Goal: Information Seeking & Learning: Learn about a topic

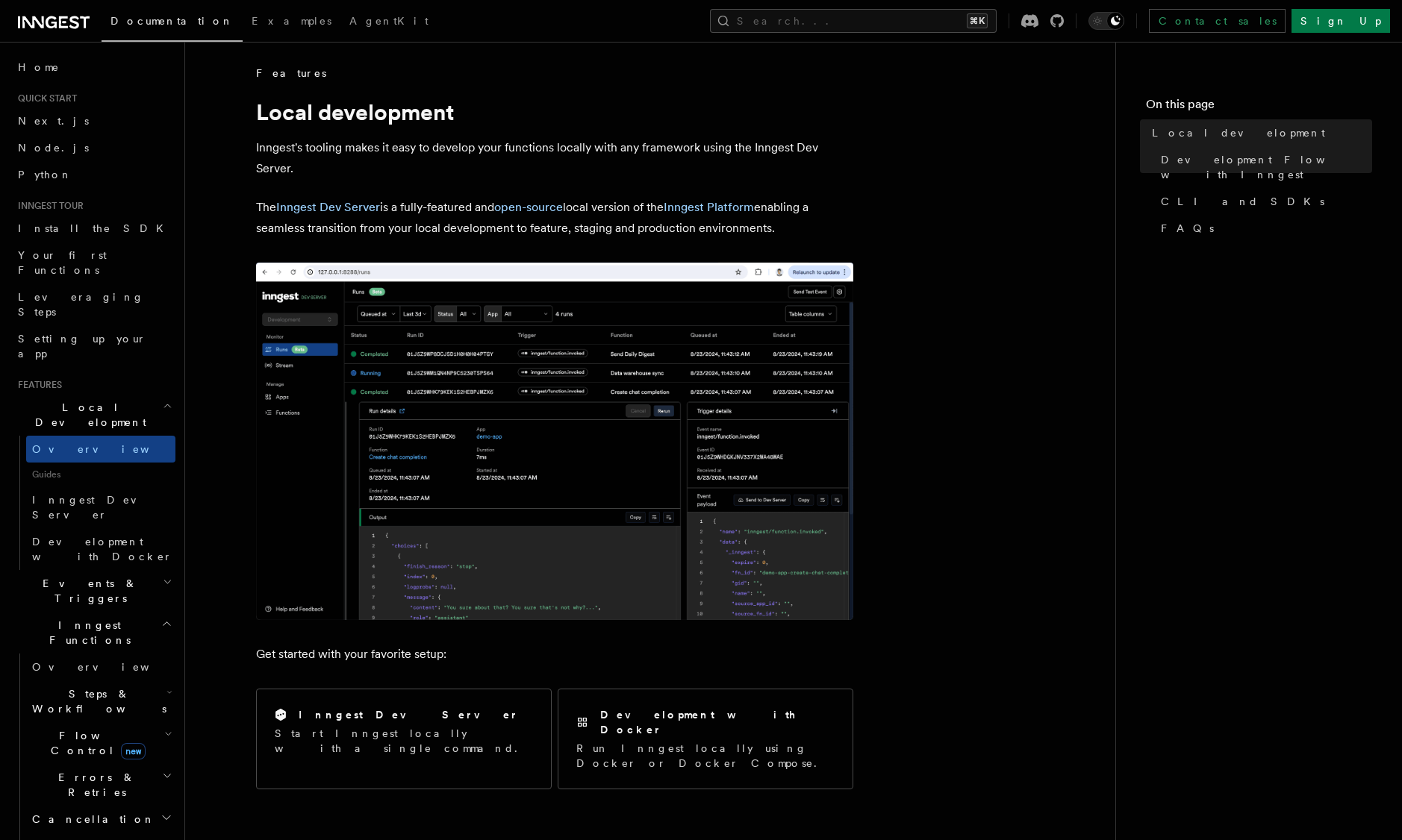
click at [468, 420] on img at bounding box center [555, 442] width 597 height 358
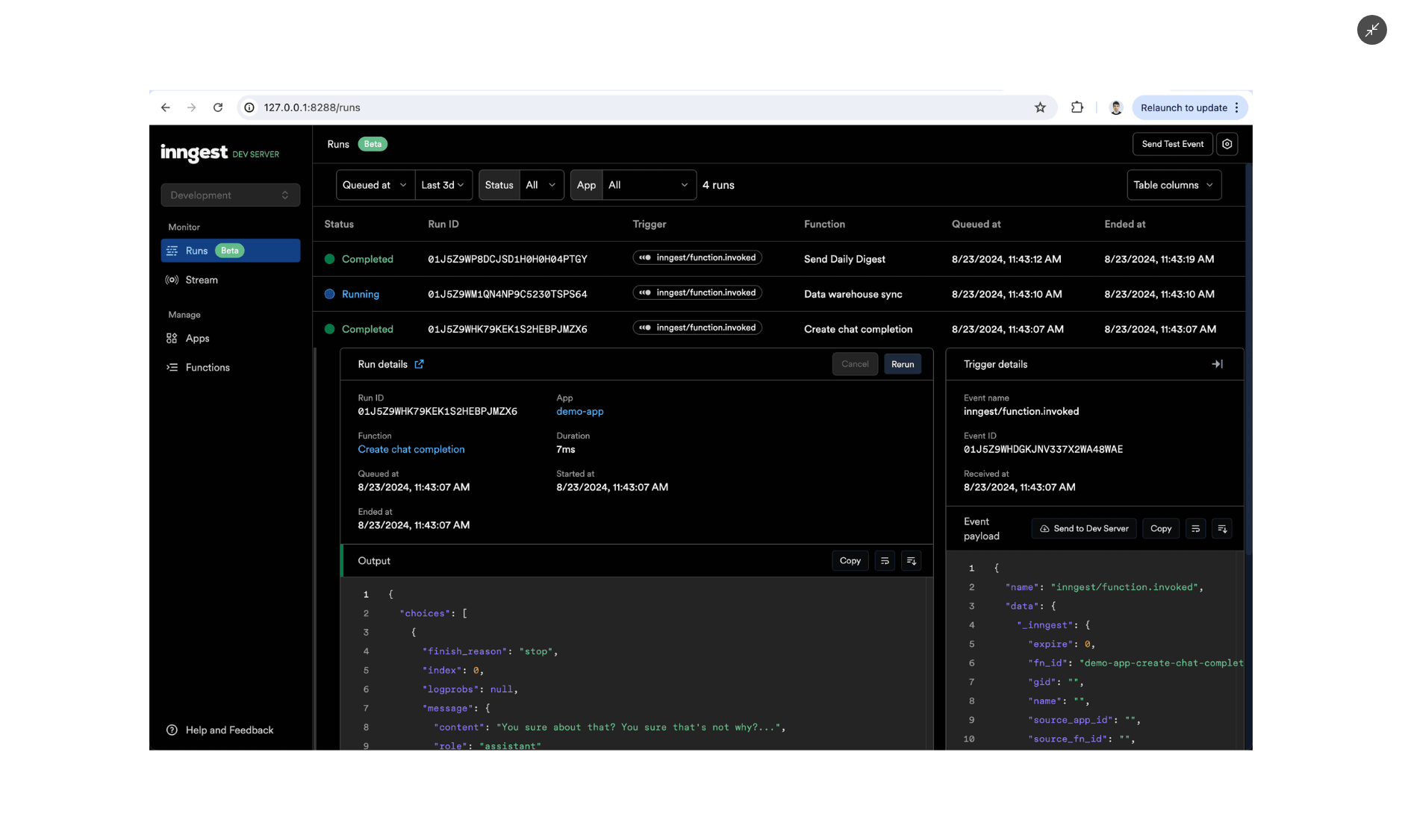
click at [468, 420] on img at bounding box center [701, 420] width 1103 height 660
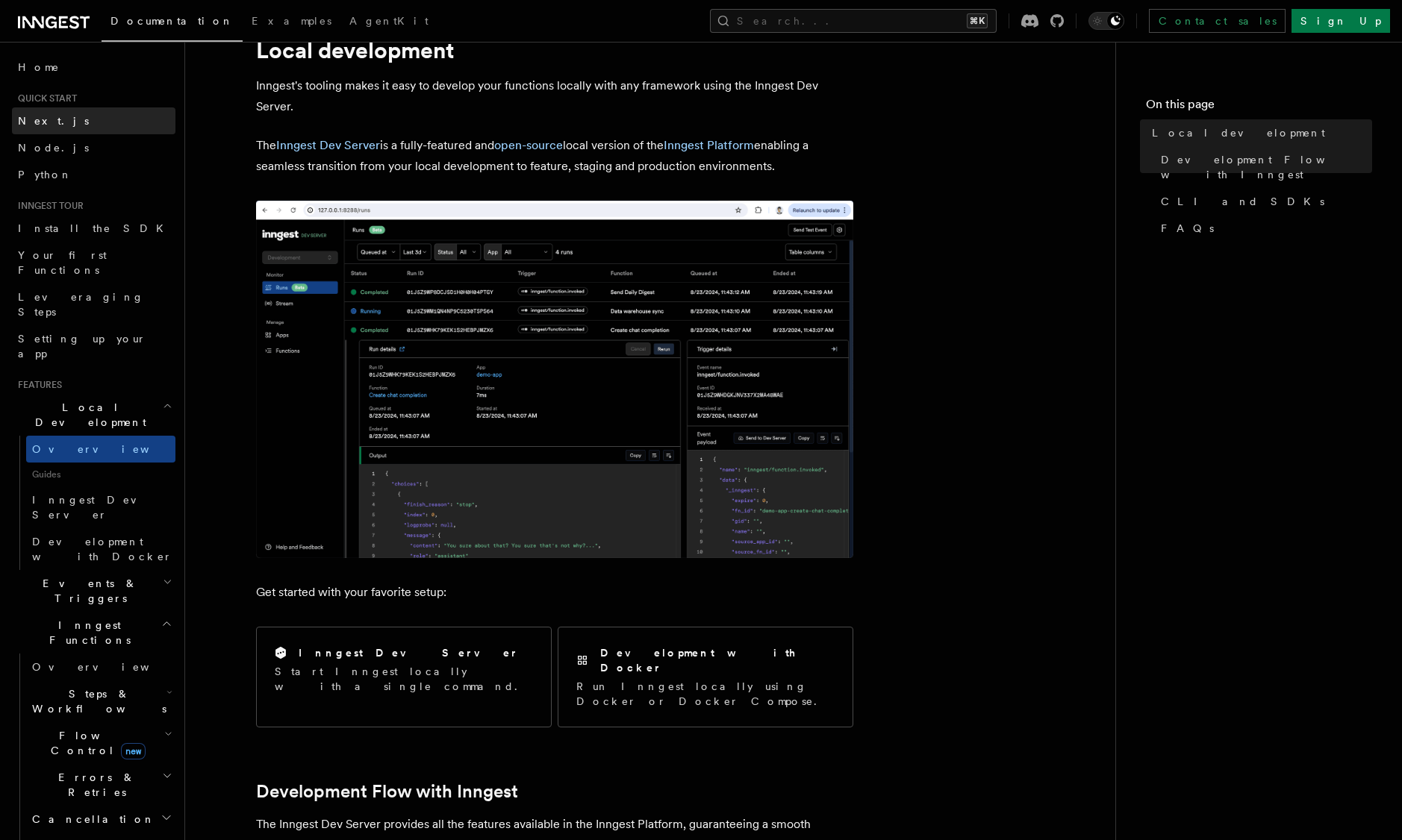
click at [63, 126] on link "Next.js" at bounding box center [94, 120] width 164 height 27
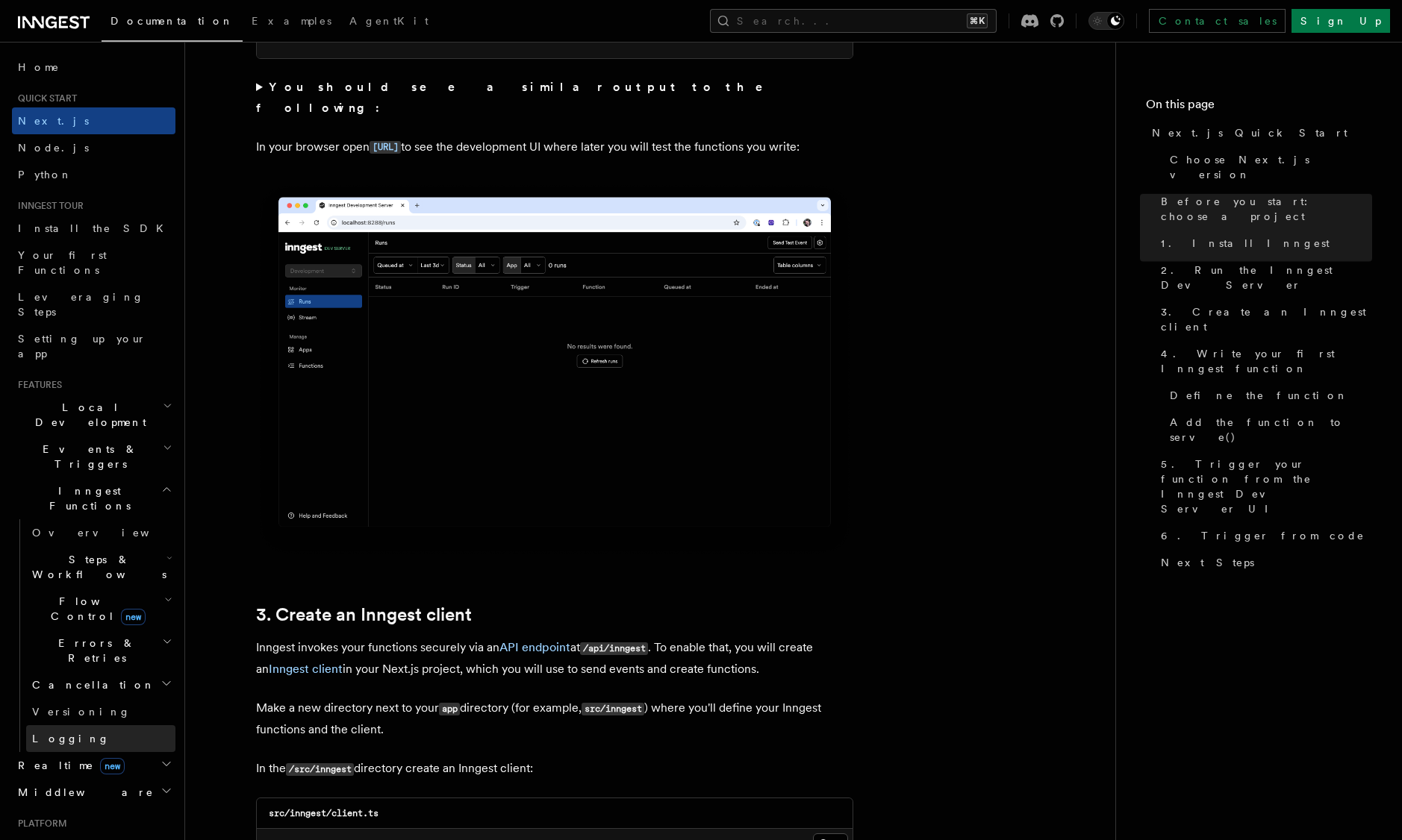
scroll to position [1227, 0]
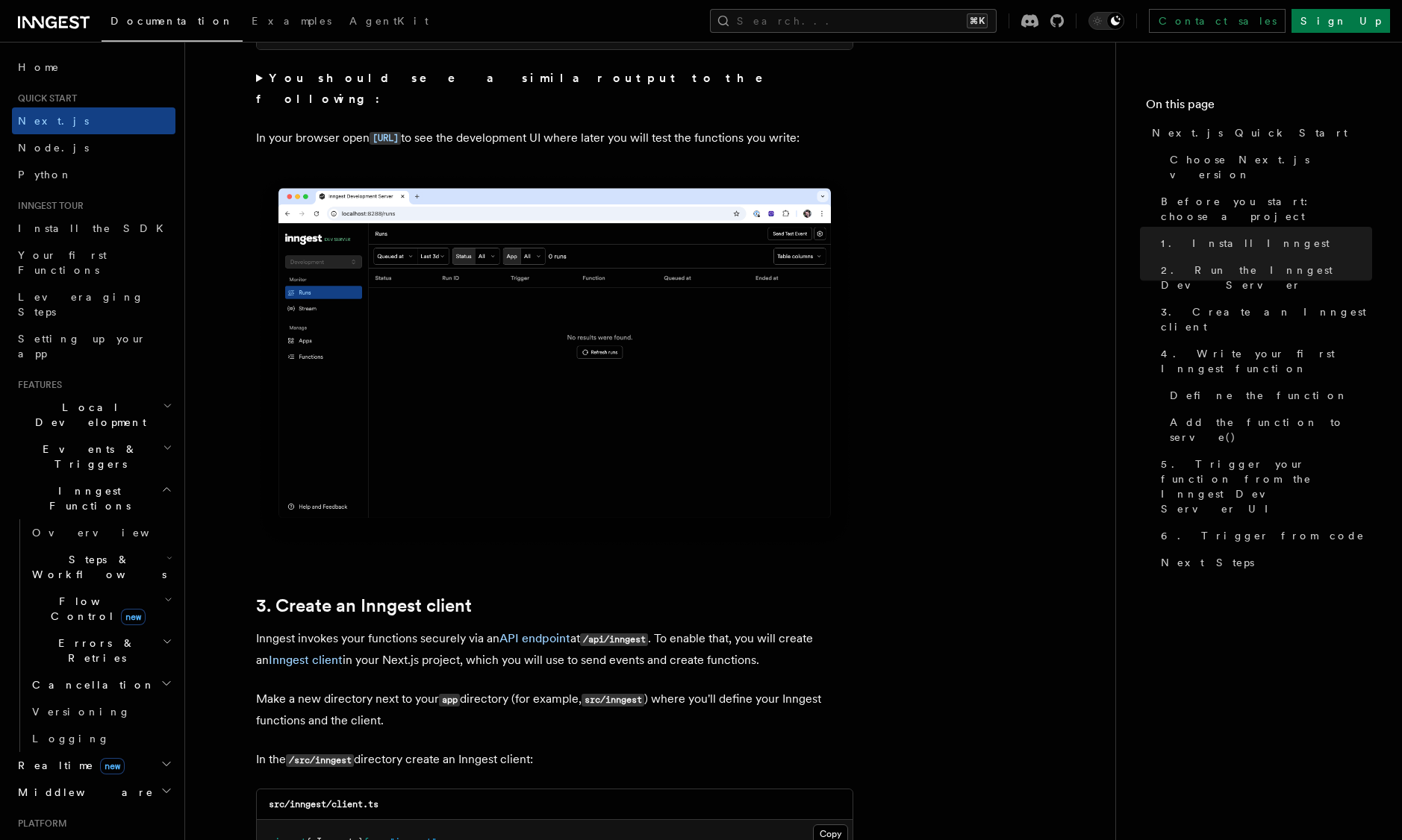
click at [76, 779] on h2 "Middleware" at bounding box center [94, 792] width 164 height 27
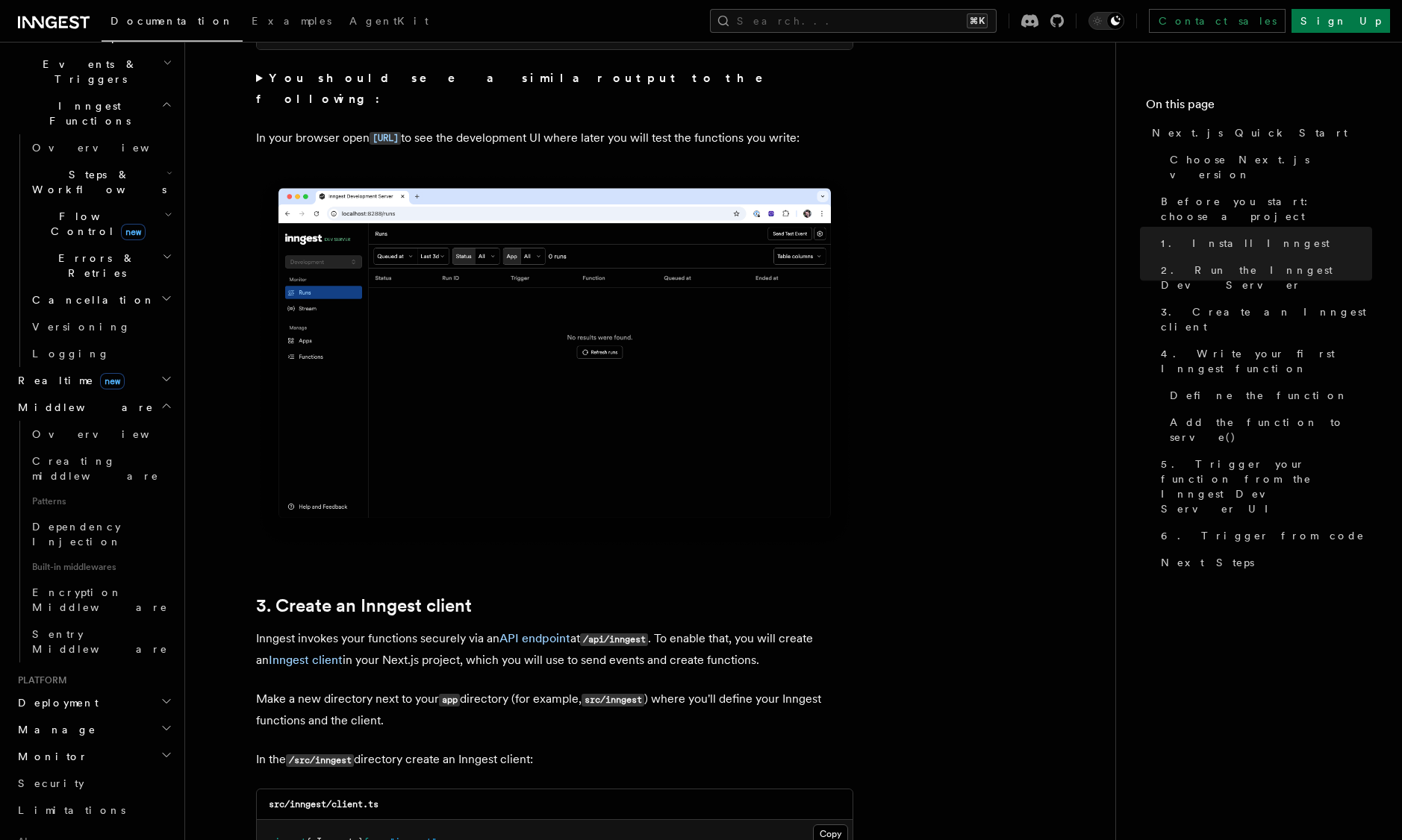
scroll to position [405, 0]
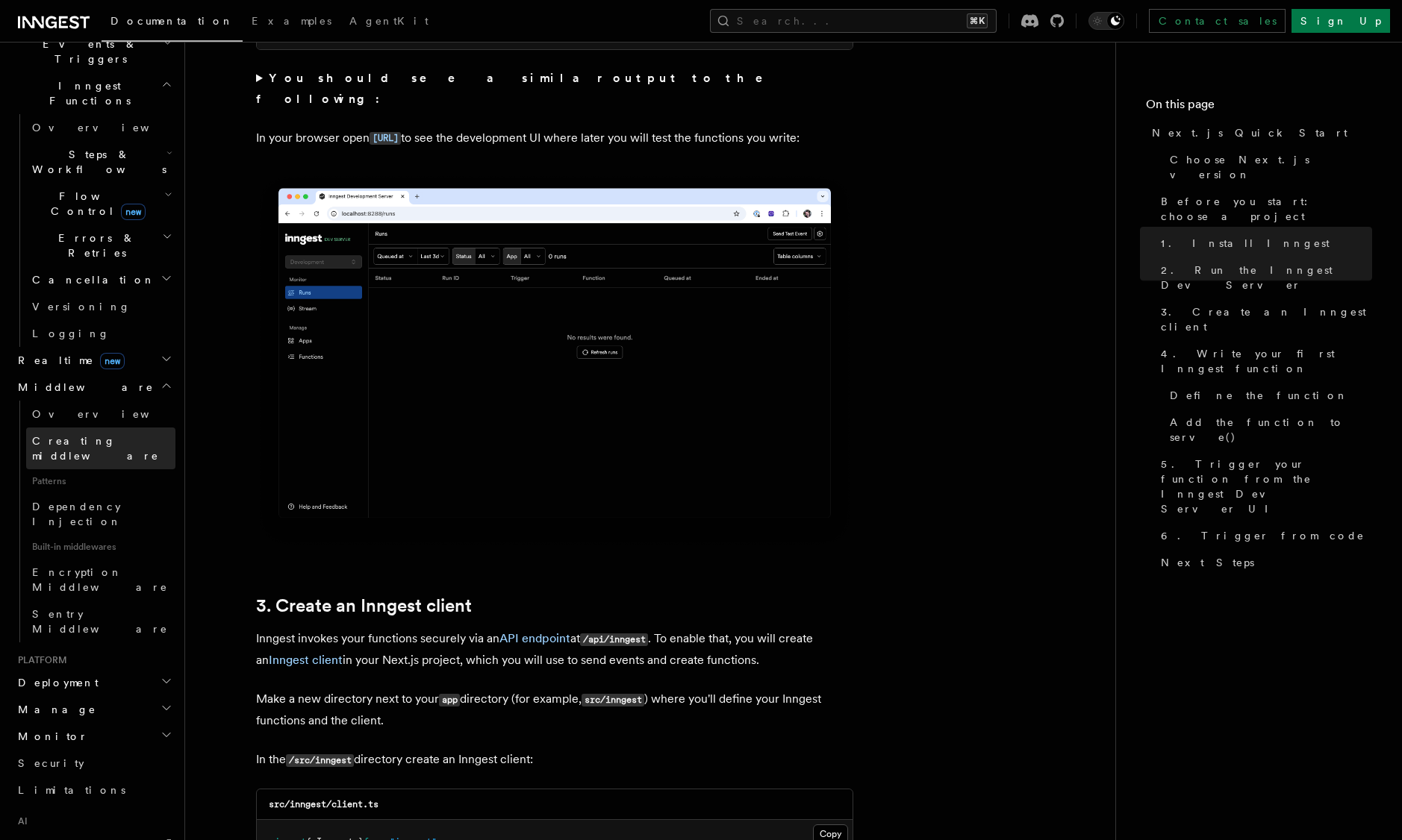
click at [101, 433] on span "Creating middleware" at bounding box center [103, 448] width 143 height 30
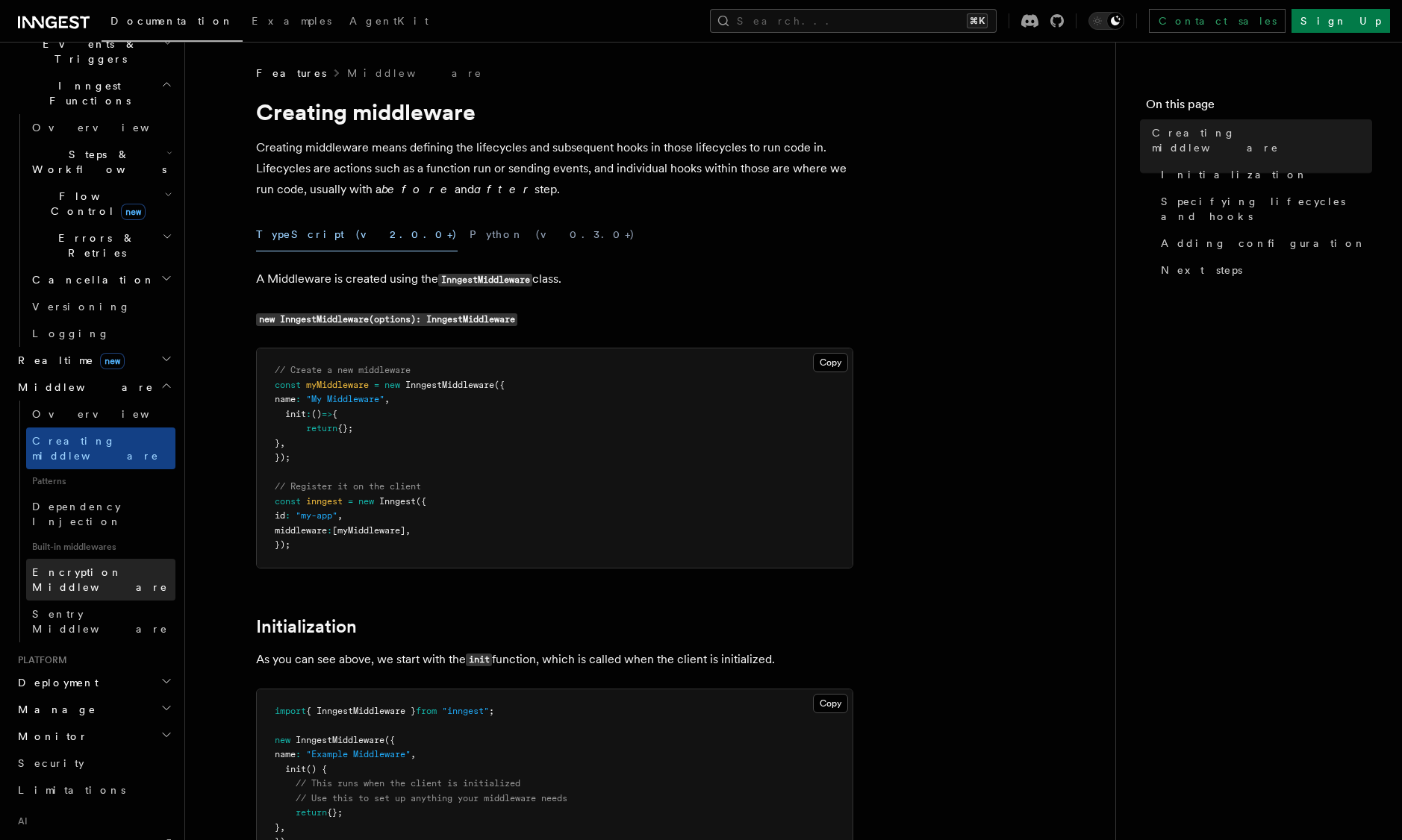
click at [99, 567] on span "Encryption Middleware" at bounding box center [99, 579] width 136 height 27
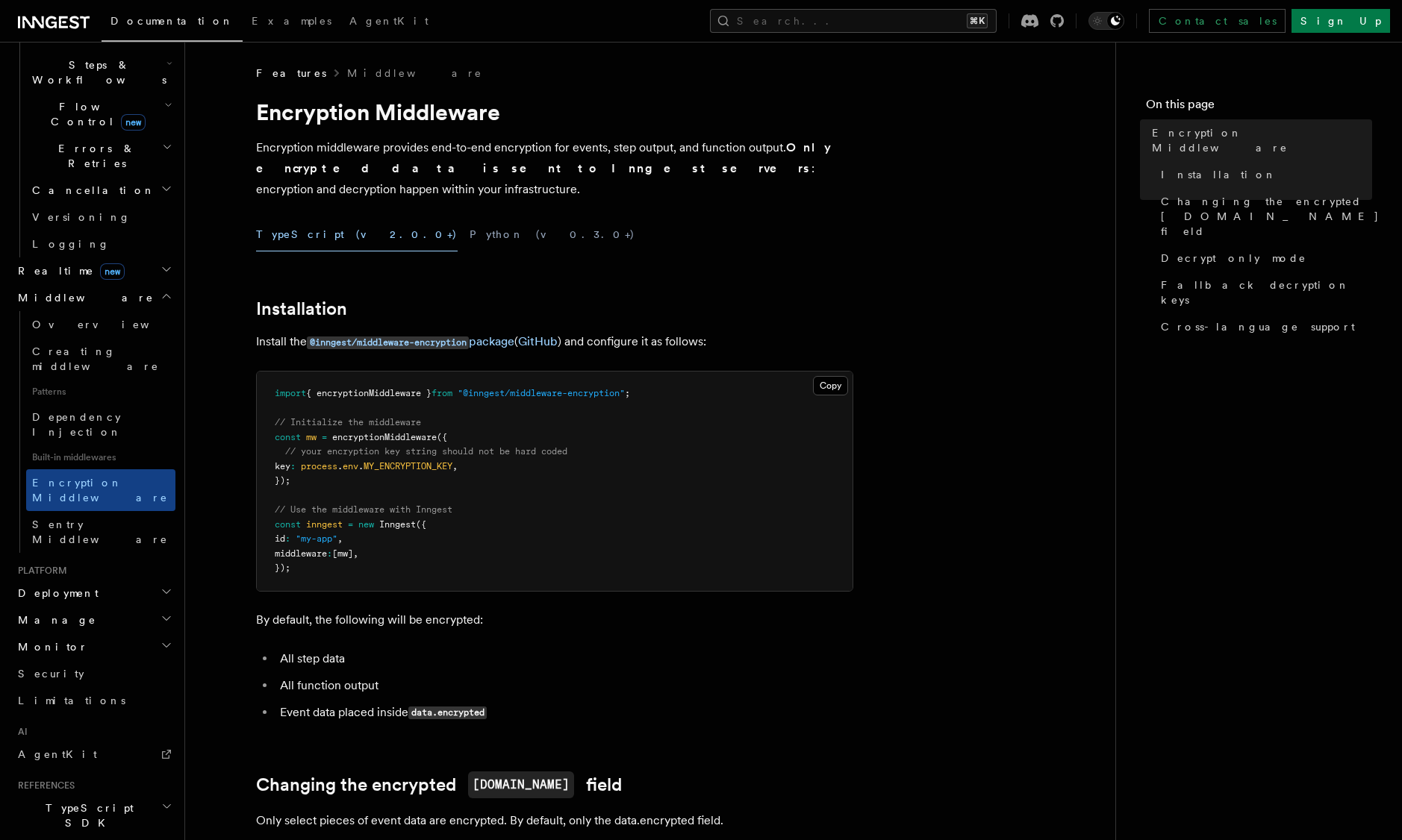
scroll to position [501, 0]
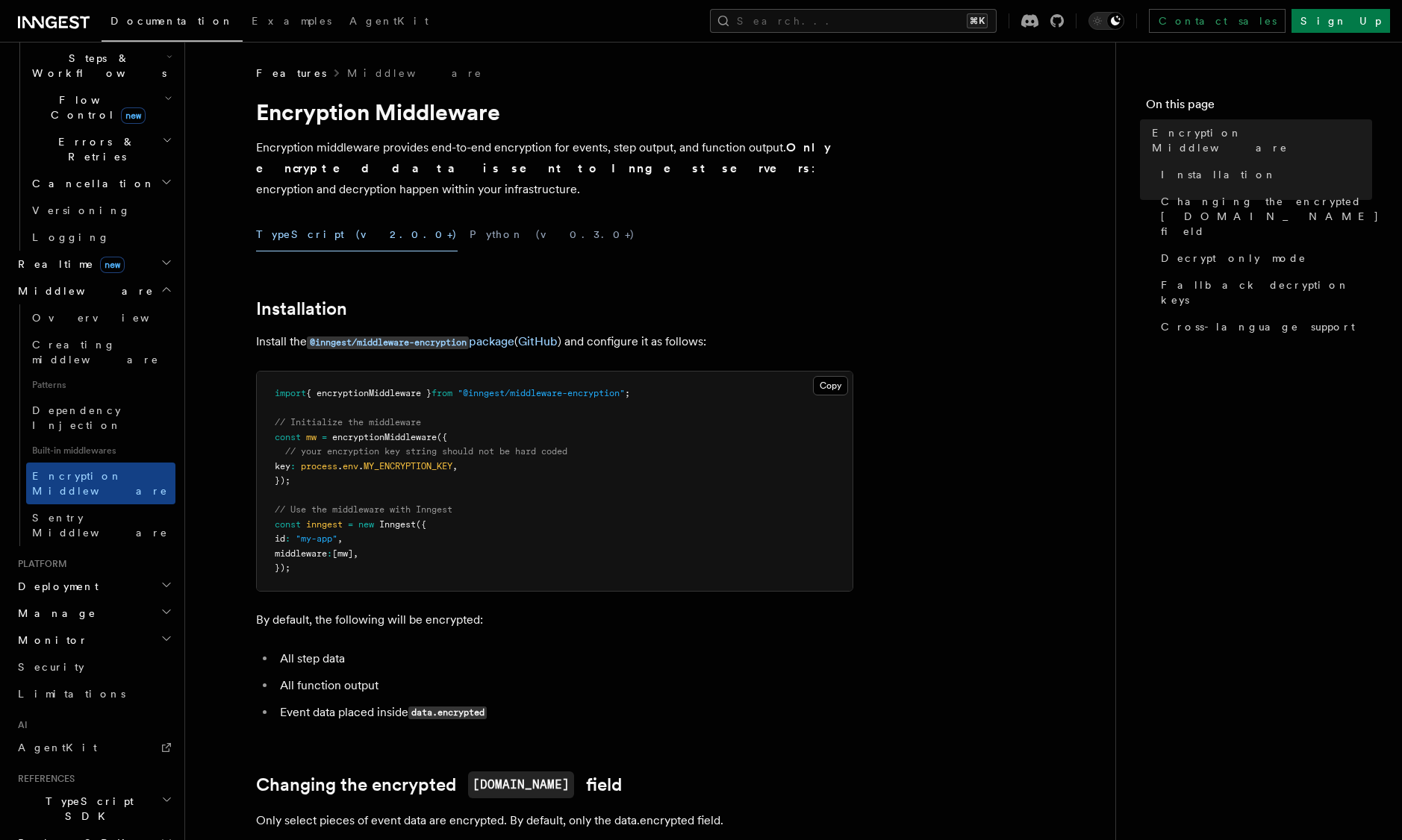
click at [61, 627] on h2 "Monitor" at bounding box center [94, 640] width 164 height 27
click at [119, 661] on span "Observability & metrics" at bounding box center [108, 674] width 154 height 27
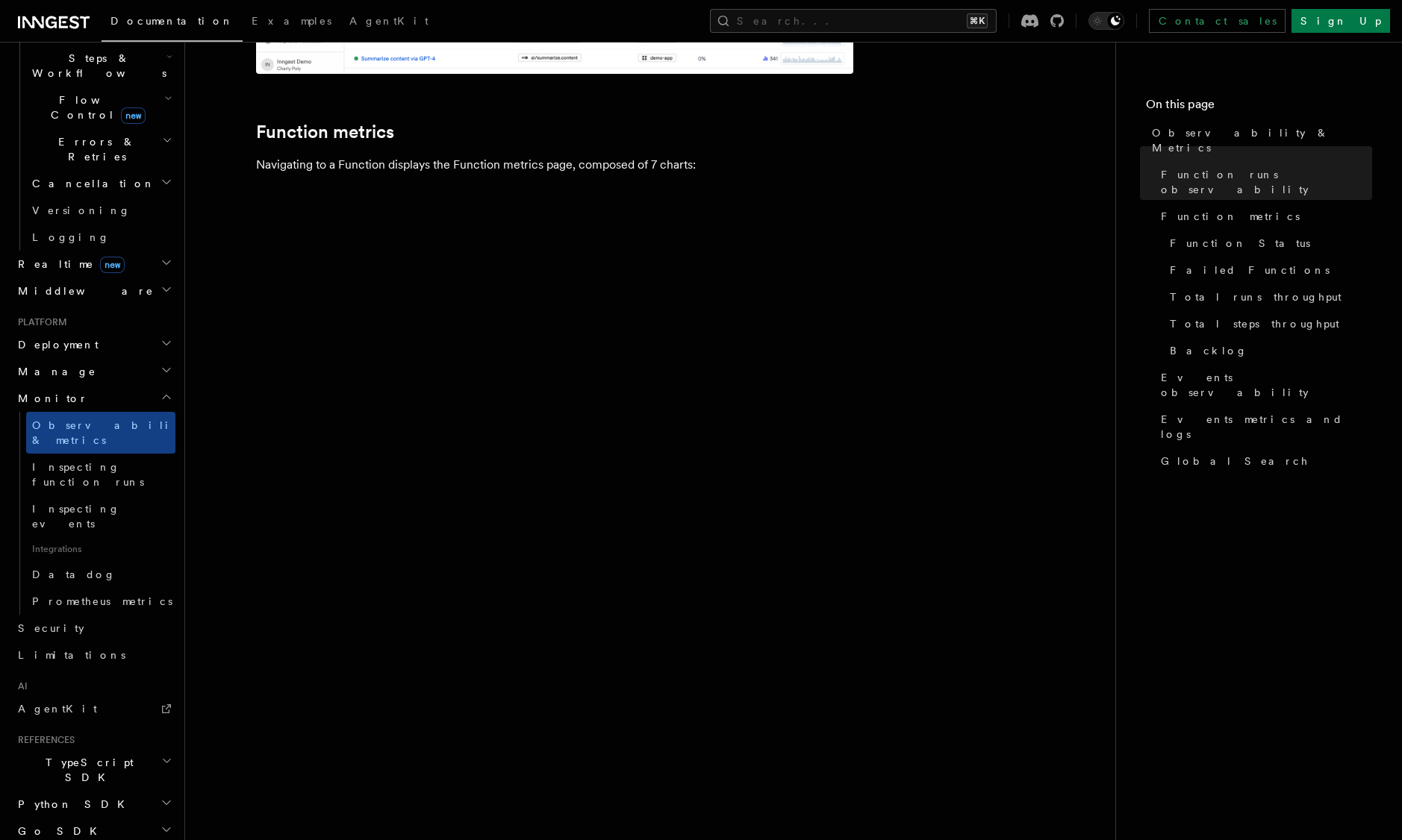
scroll to position [706, 0]
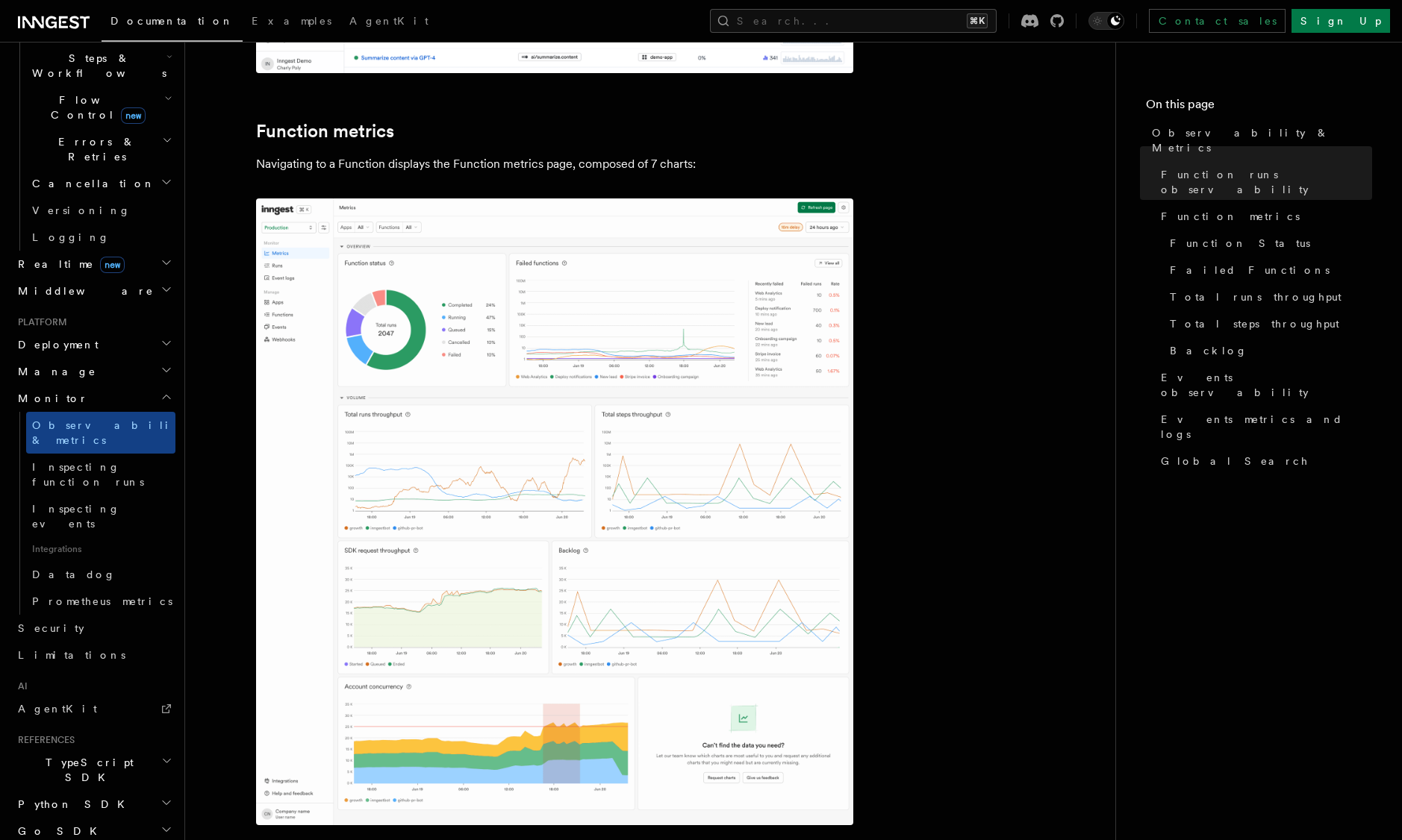
click at [437, 267] on img at bounding box center [555, 512] width 597 height 627
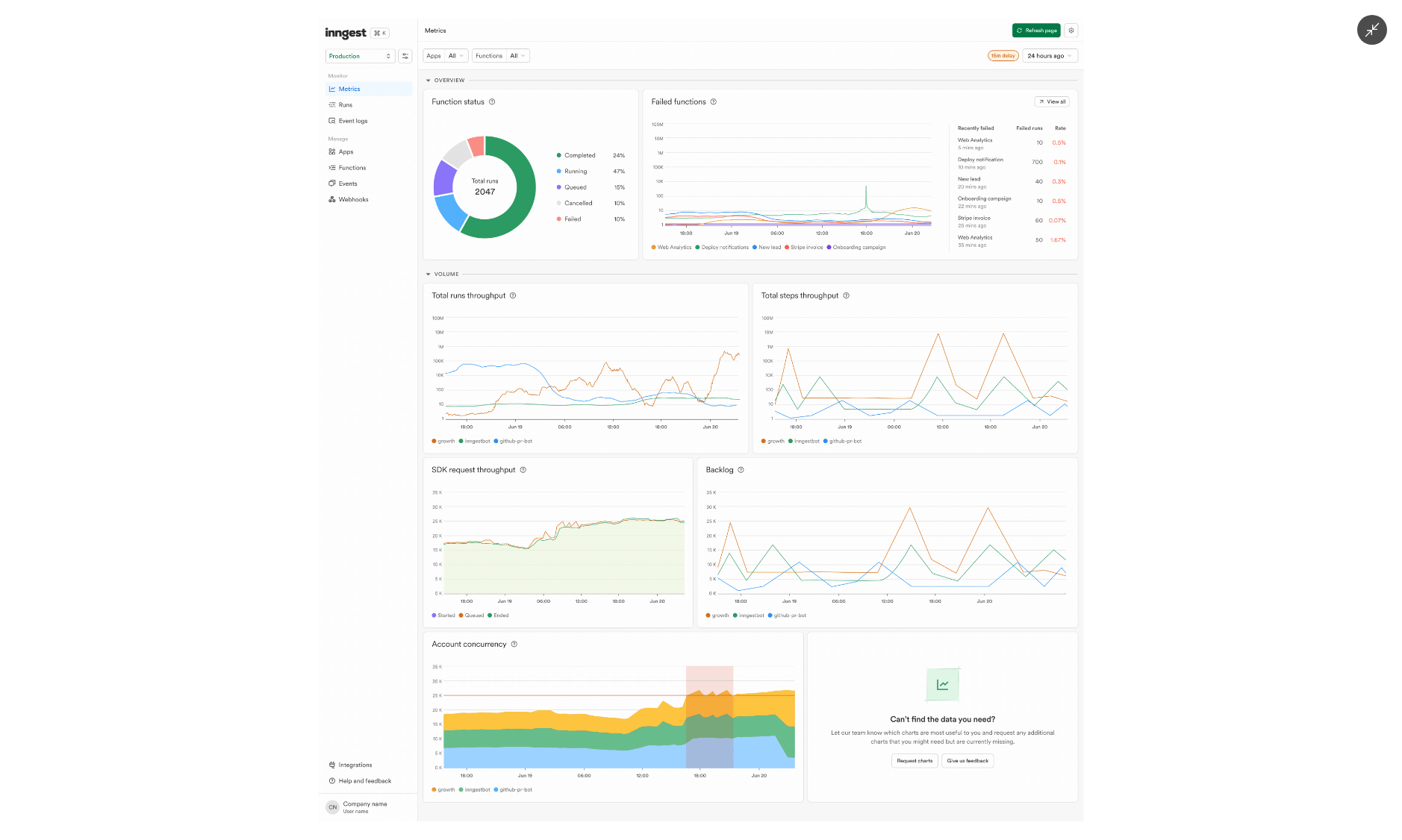
click at [420, 148] on img at bounding box center [702, 420] width 765 height 803
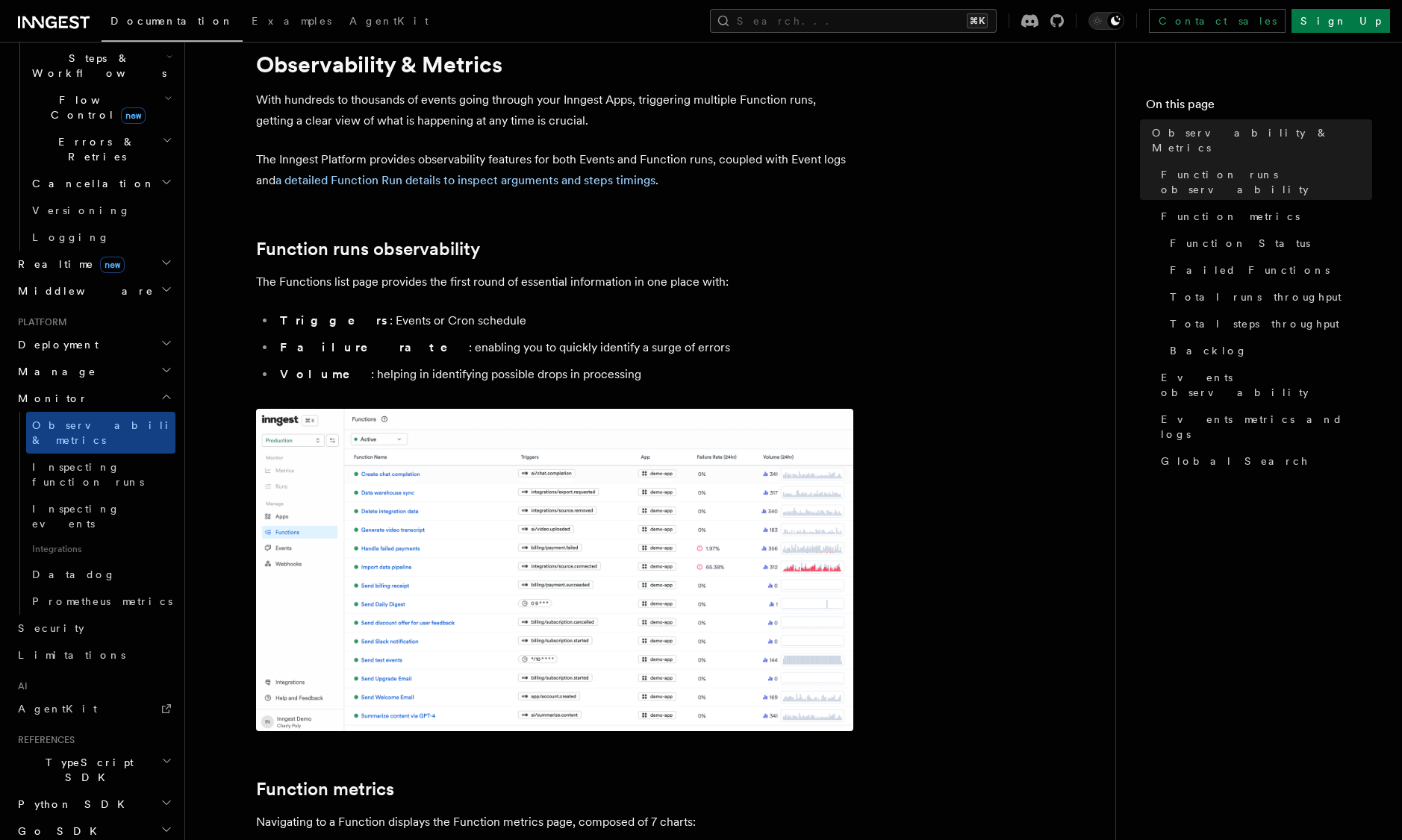
scroll to position [54, 0]
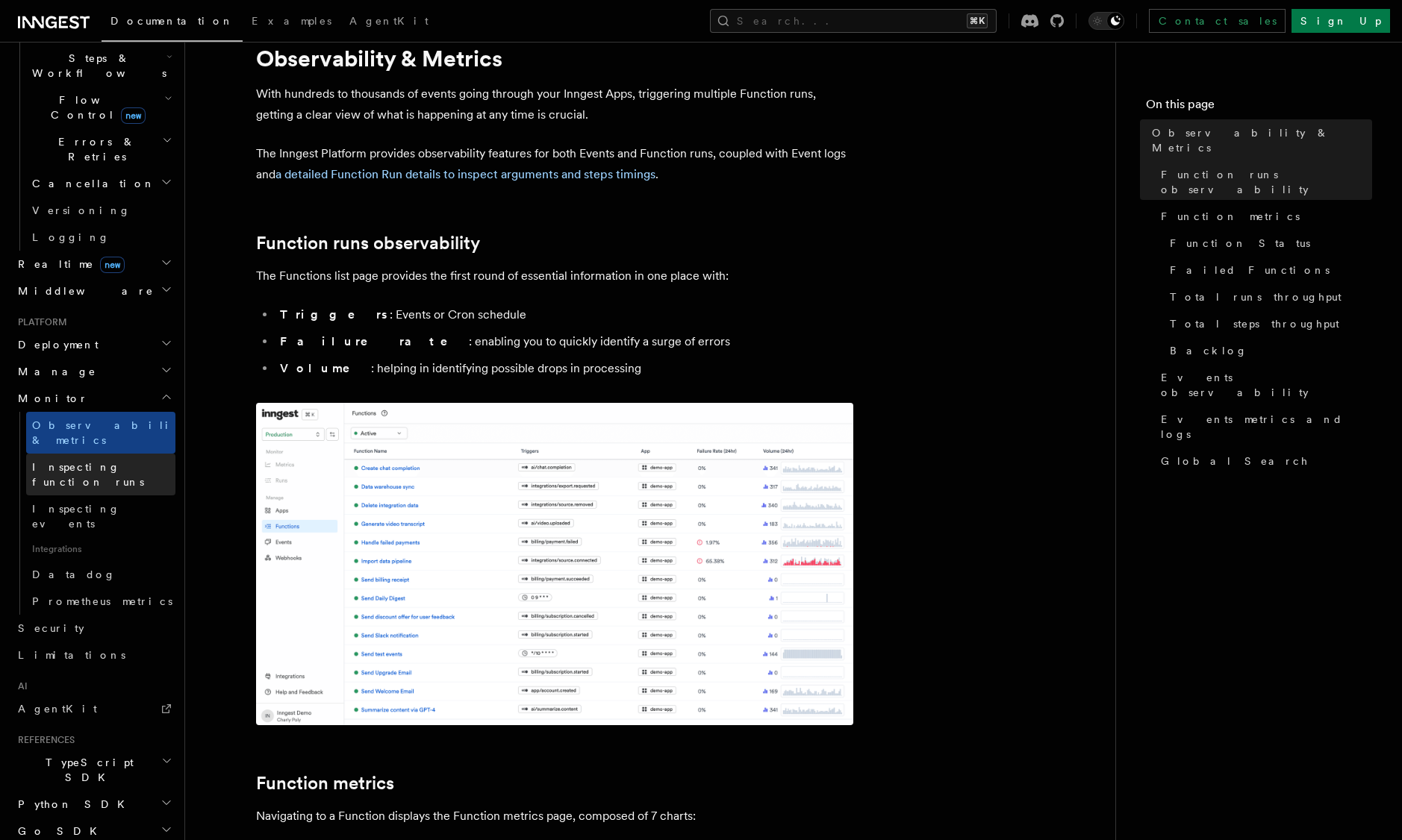
click at [104, 454] on link "Inspecting function runs" at bounding box center [100, 474] width 149 height 42
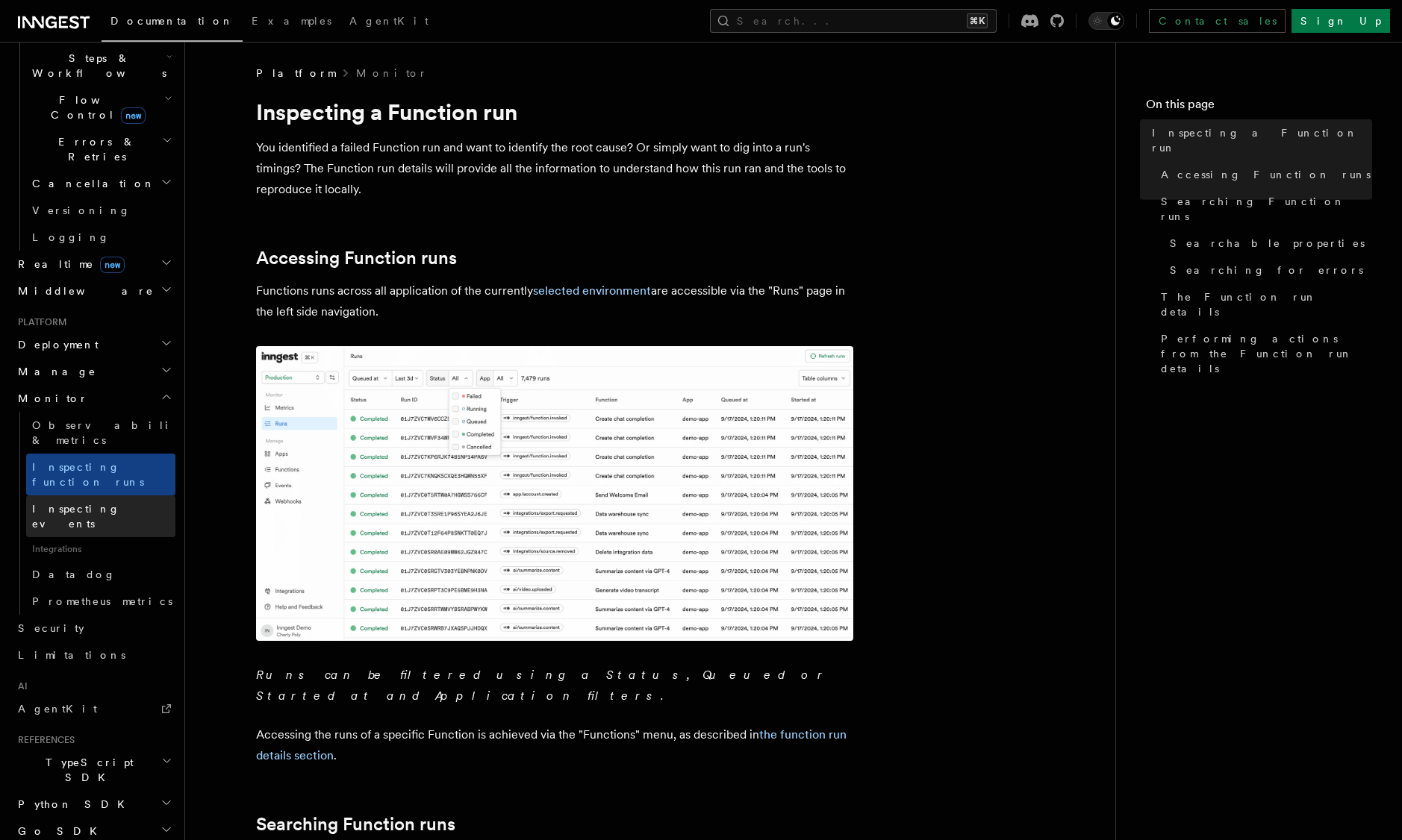
click at [93, 503] on span "Inspecting events" at bounding box center [76, 516] width 88 height 27
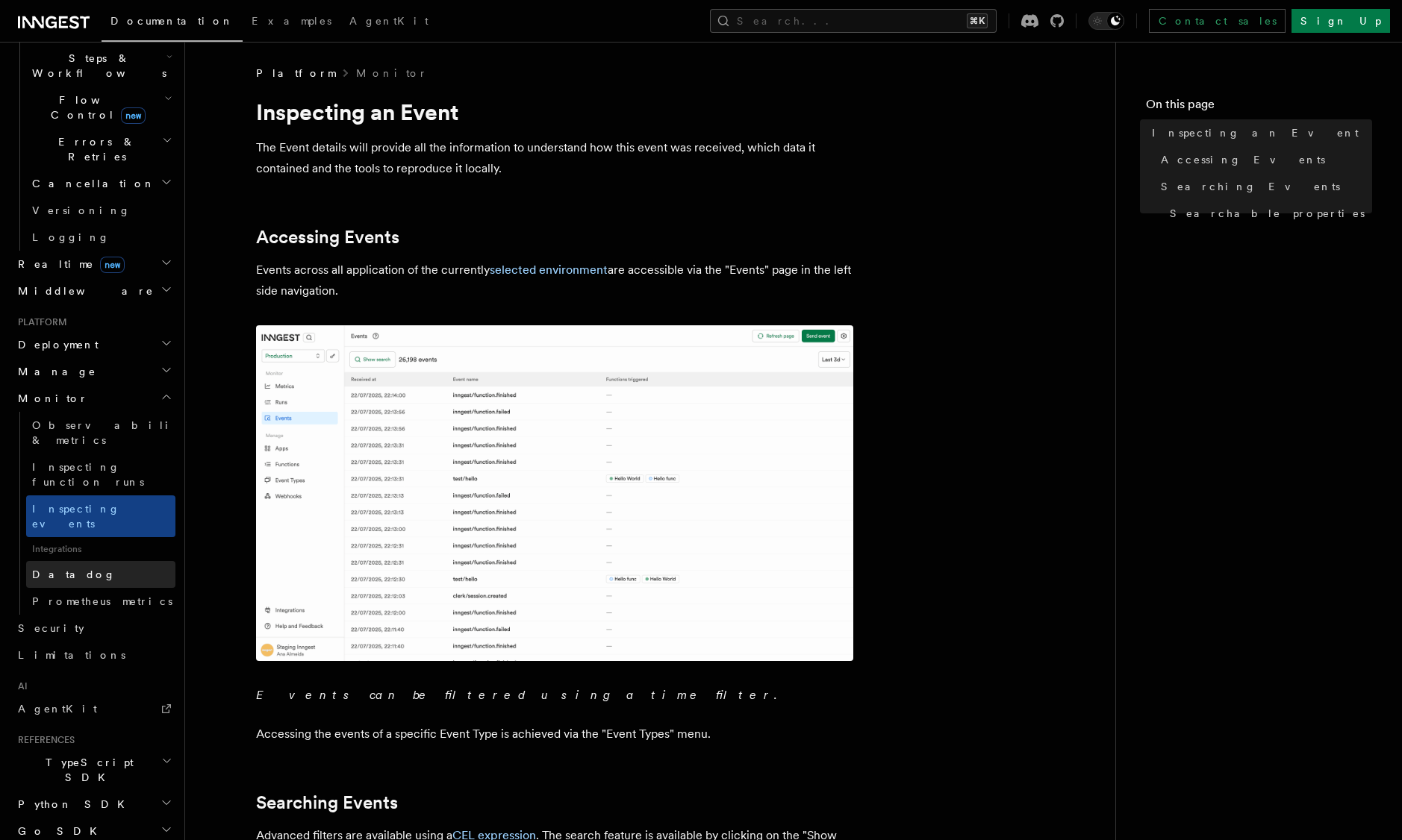
click at [76, 561] on link "Datadog" at bounding box center [100, 574] width 149 height 27
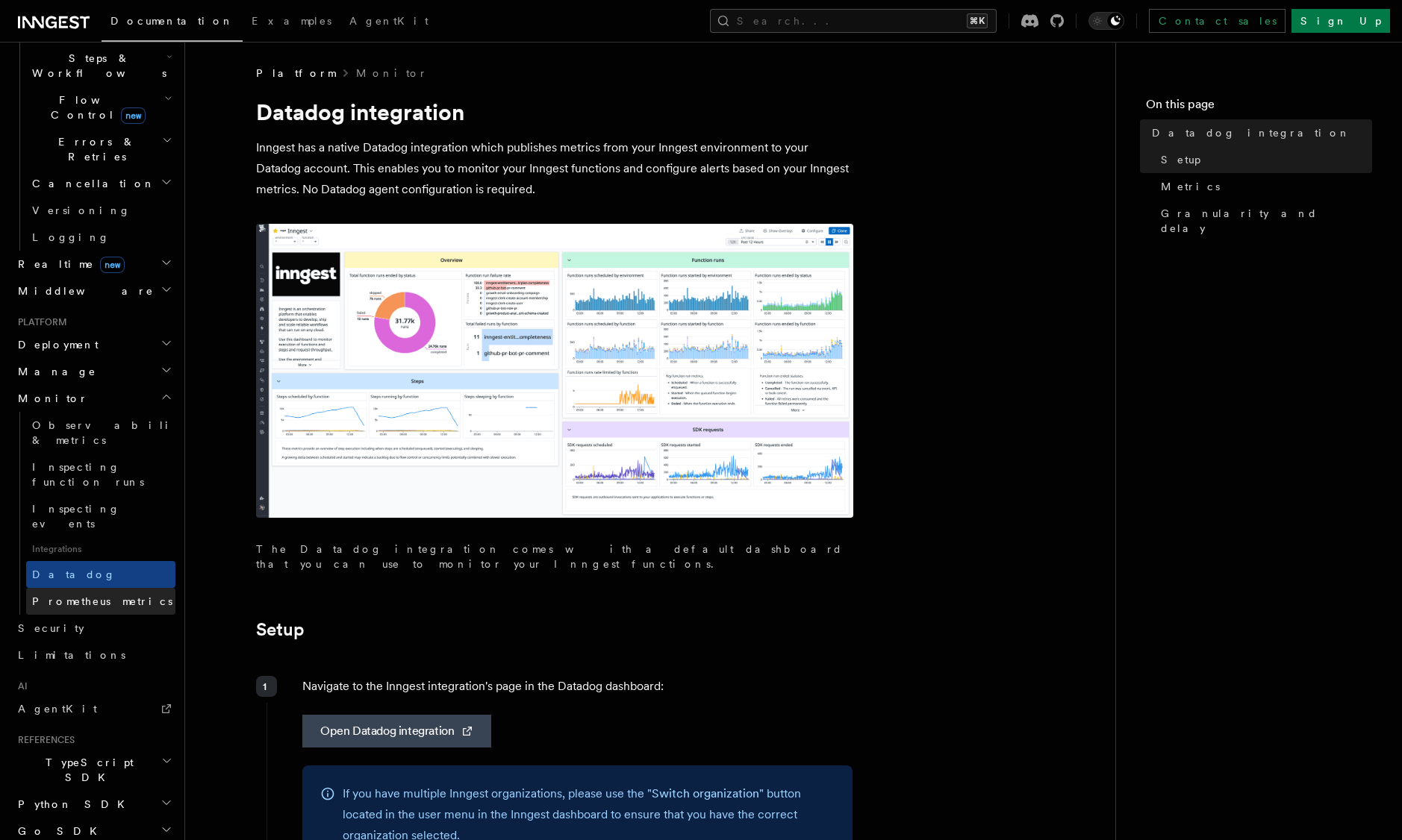
click at [107, 595] on span "Prometheus metrics" at bounding box center [102, 601] width 140 height 12
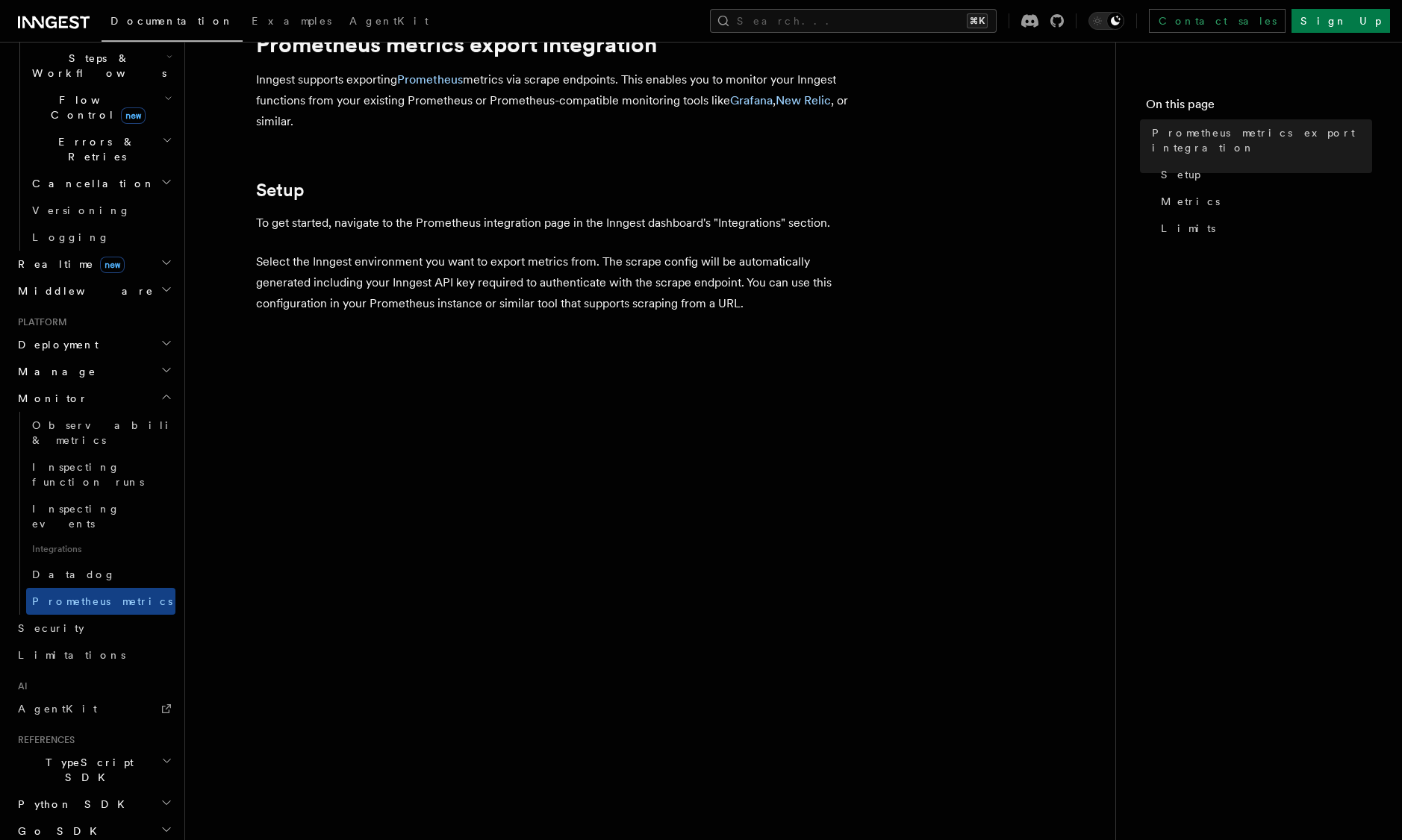
scroll to position [135, 0]
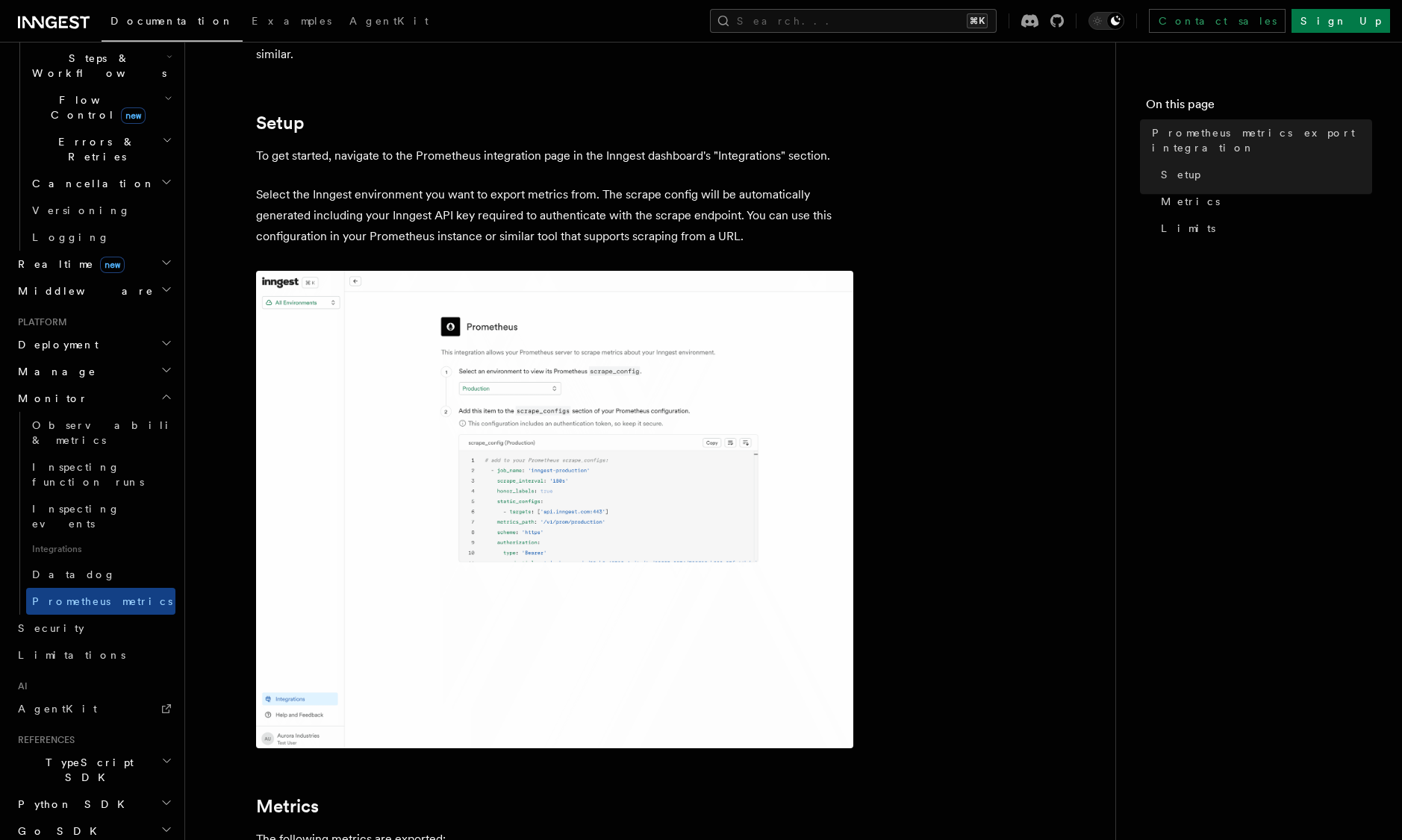
click at [509, 438] on img at bounding box center [555, 510] width 597 height 478
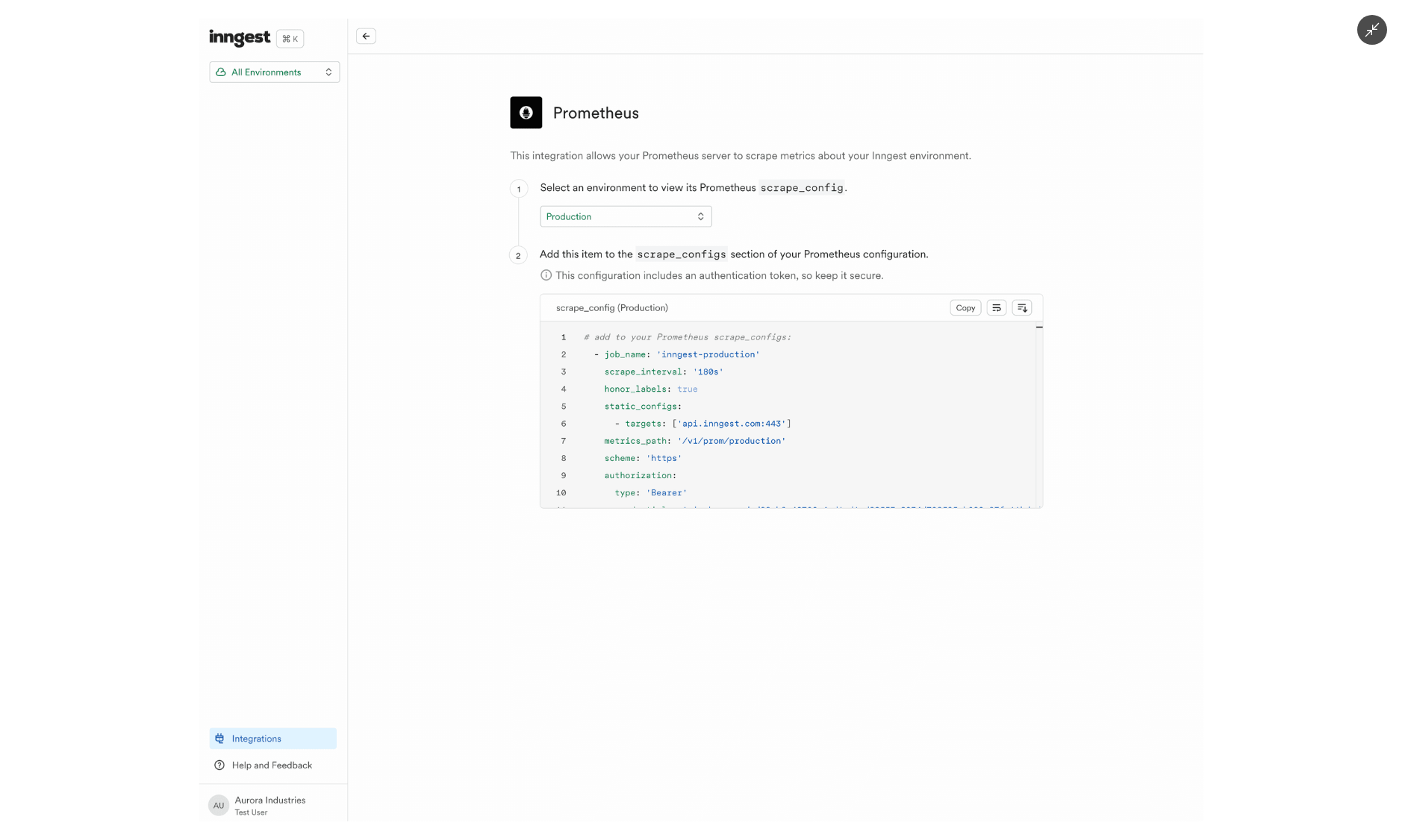
click at [709, 404] on img at bounding box center [701, 420] width 1004 height 803
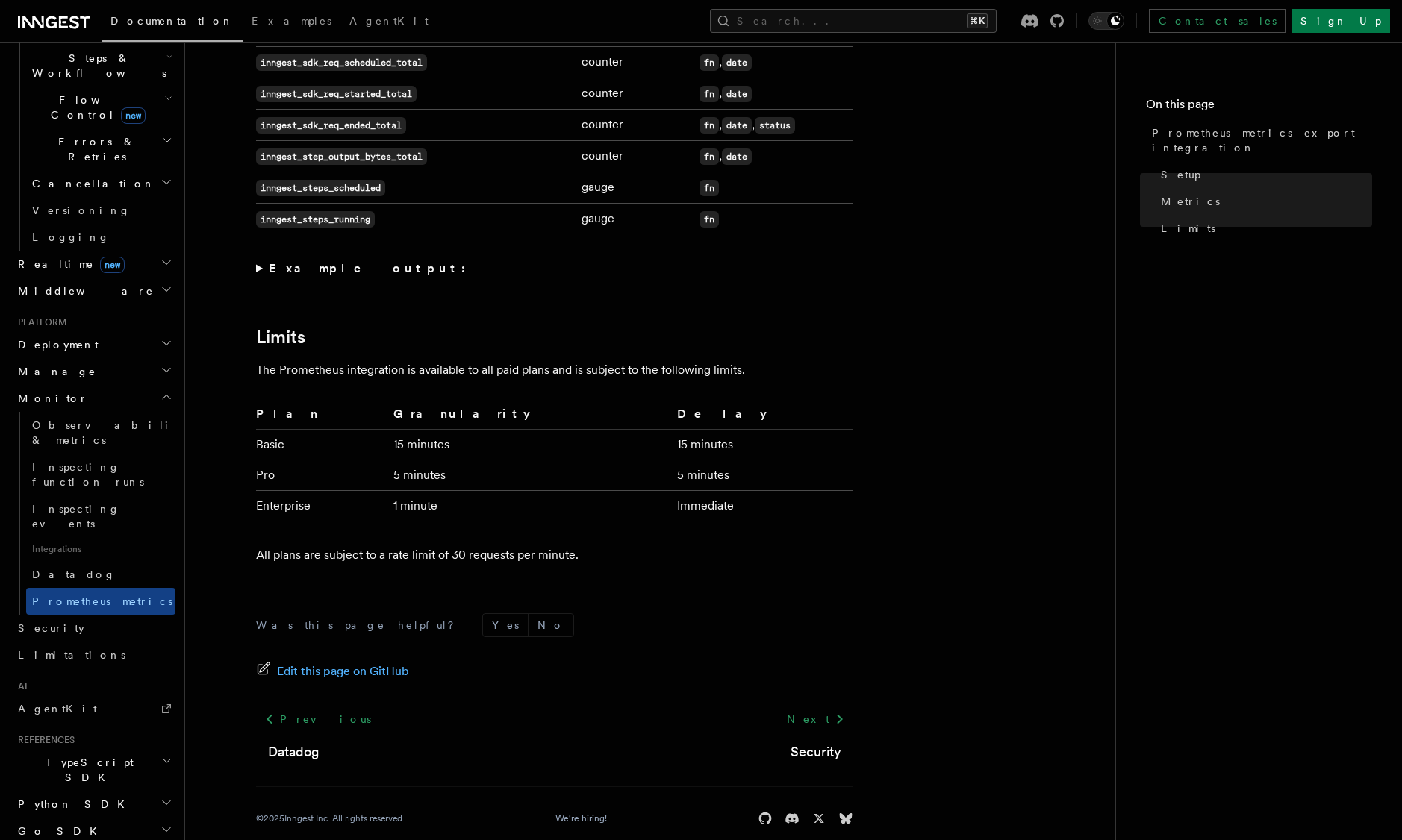
scroll to position [1106, 0]
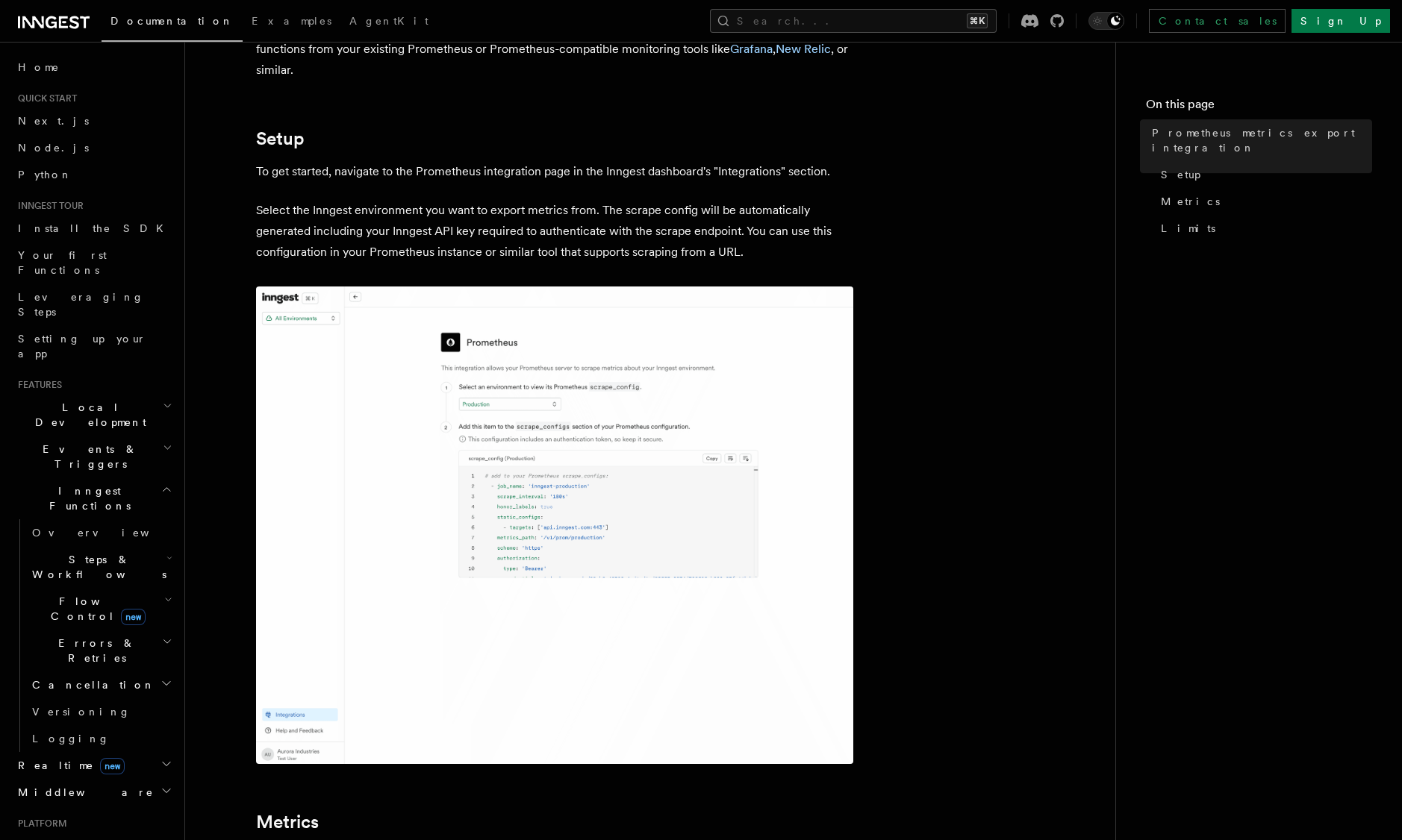
scroll to position [239, 0]
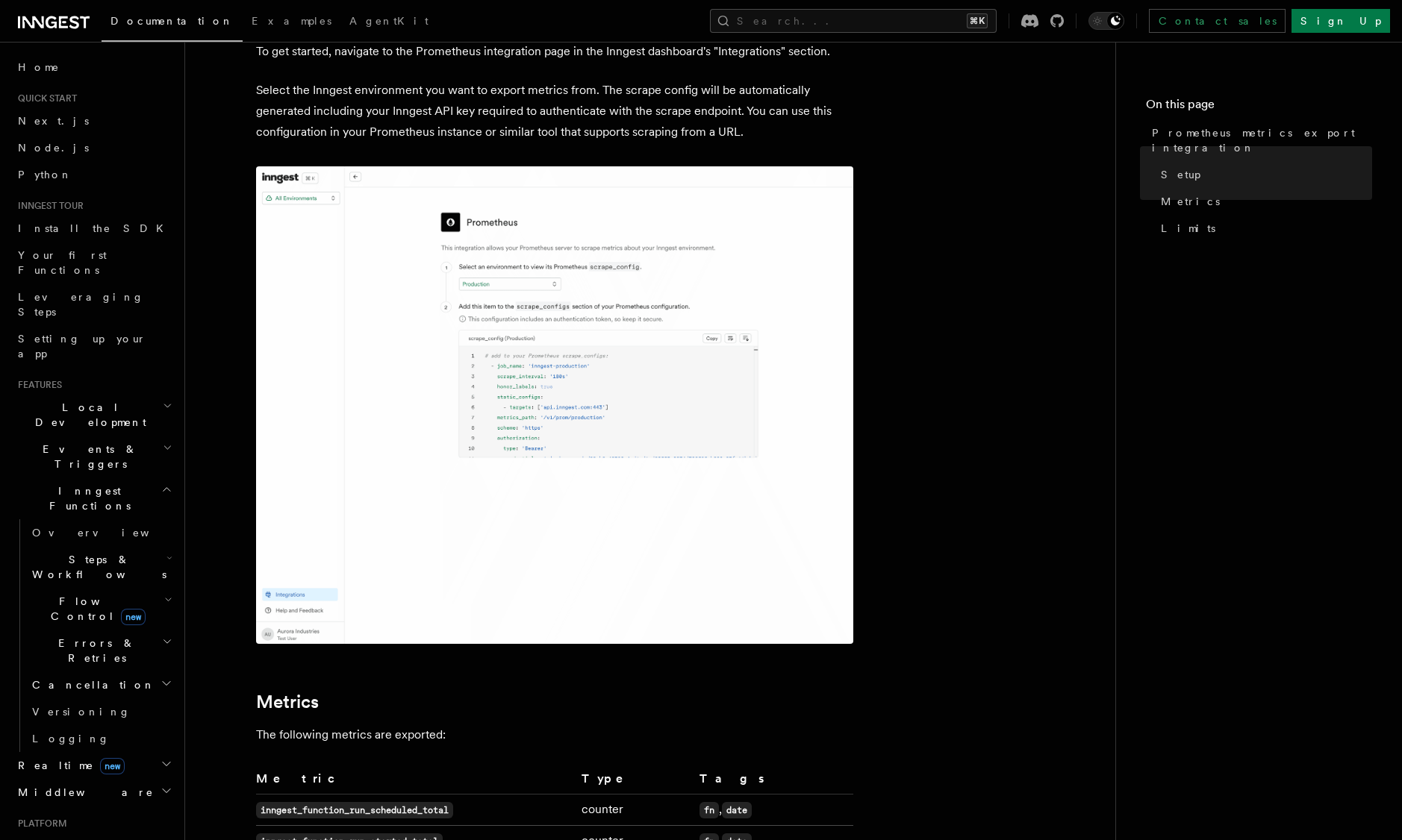
click at [544, 353] on img at bounding box center [555, 405] width 597 height 478
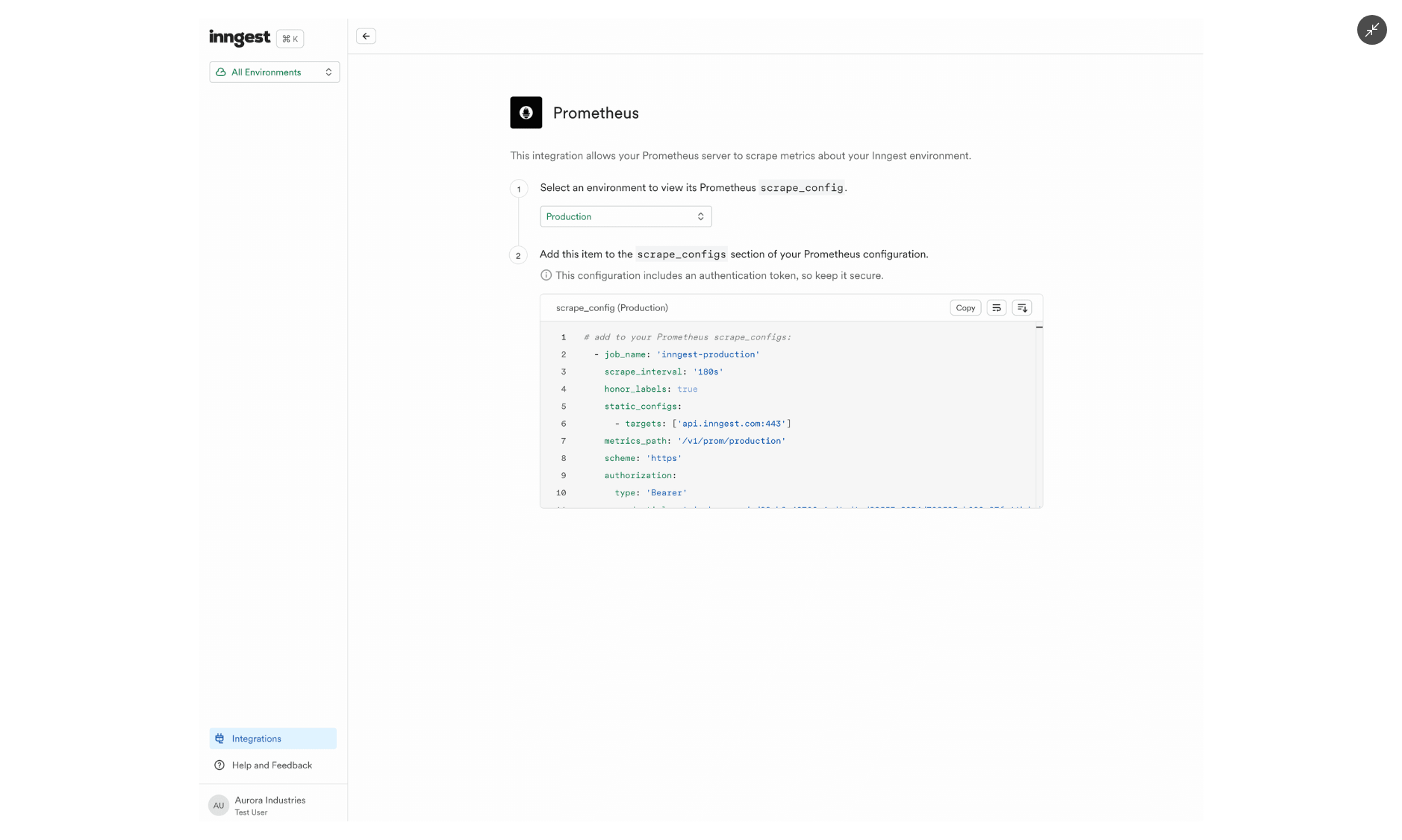
click at [574, 243] on img at bounding box center [701, 420] width 1004 height 803
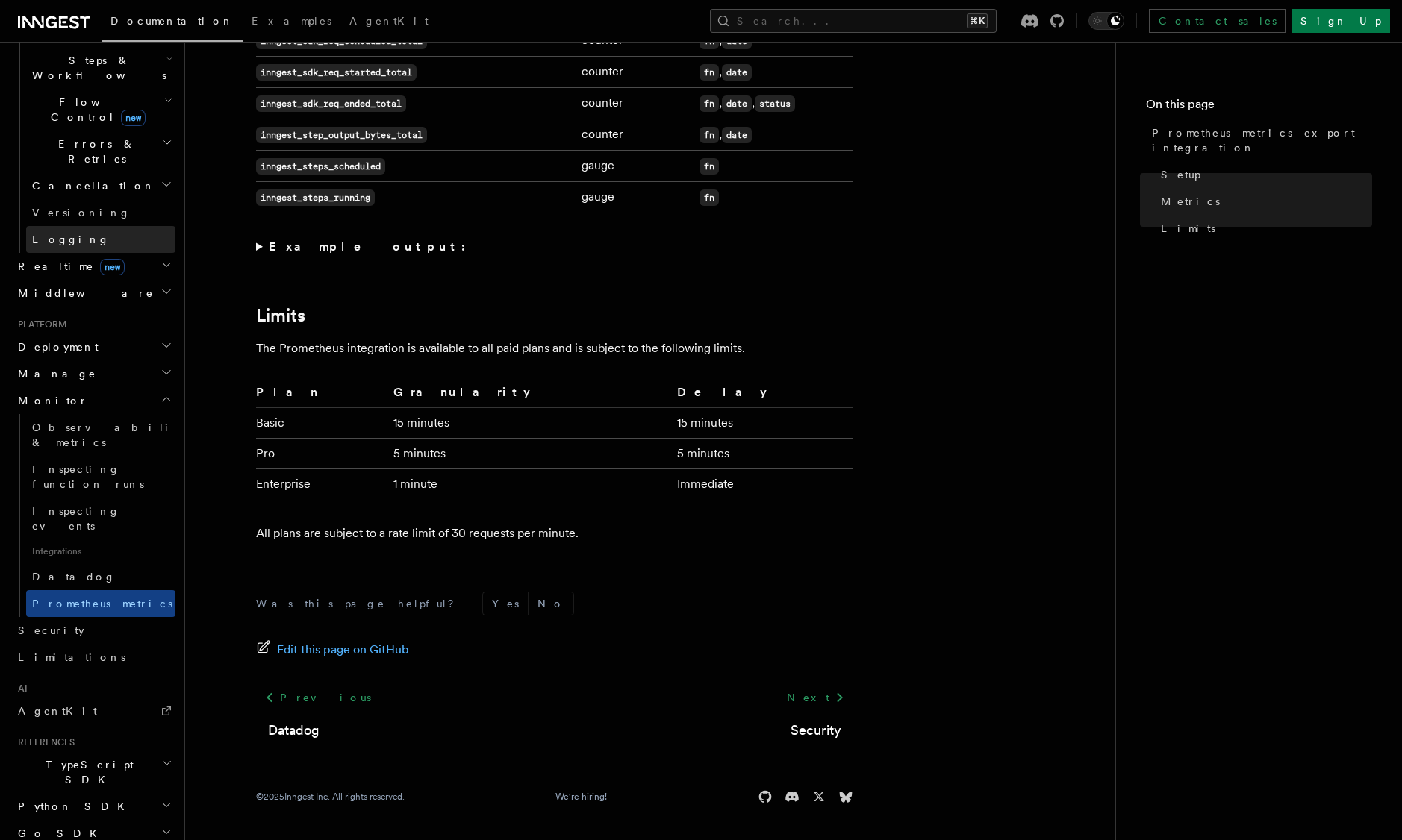
scroll to position [512, 0]
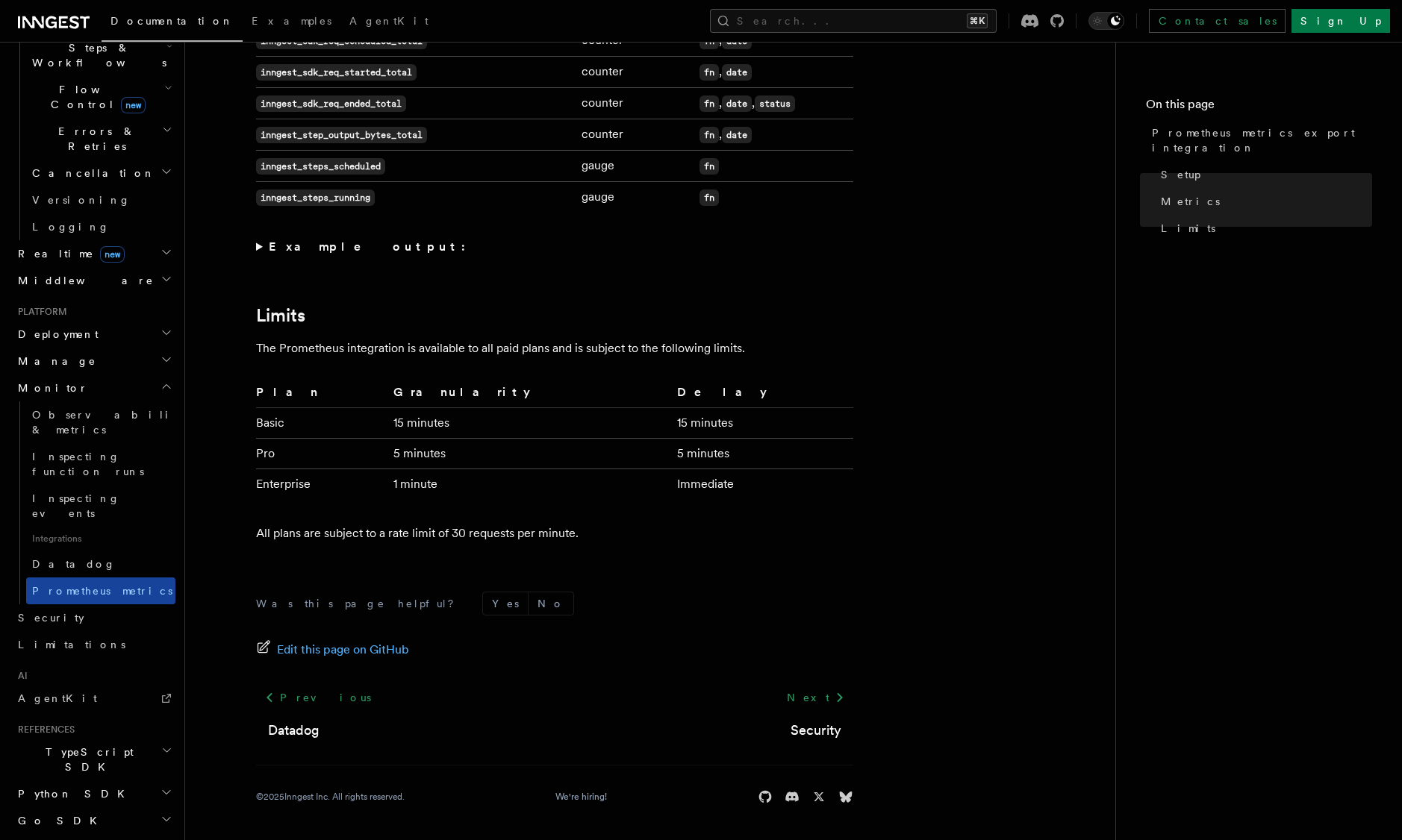
click at [91, 578] on link "Prometheus metrics" at bounding box center [100, 591] width 149 height 27
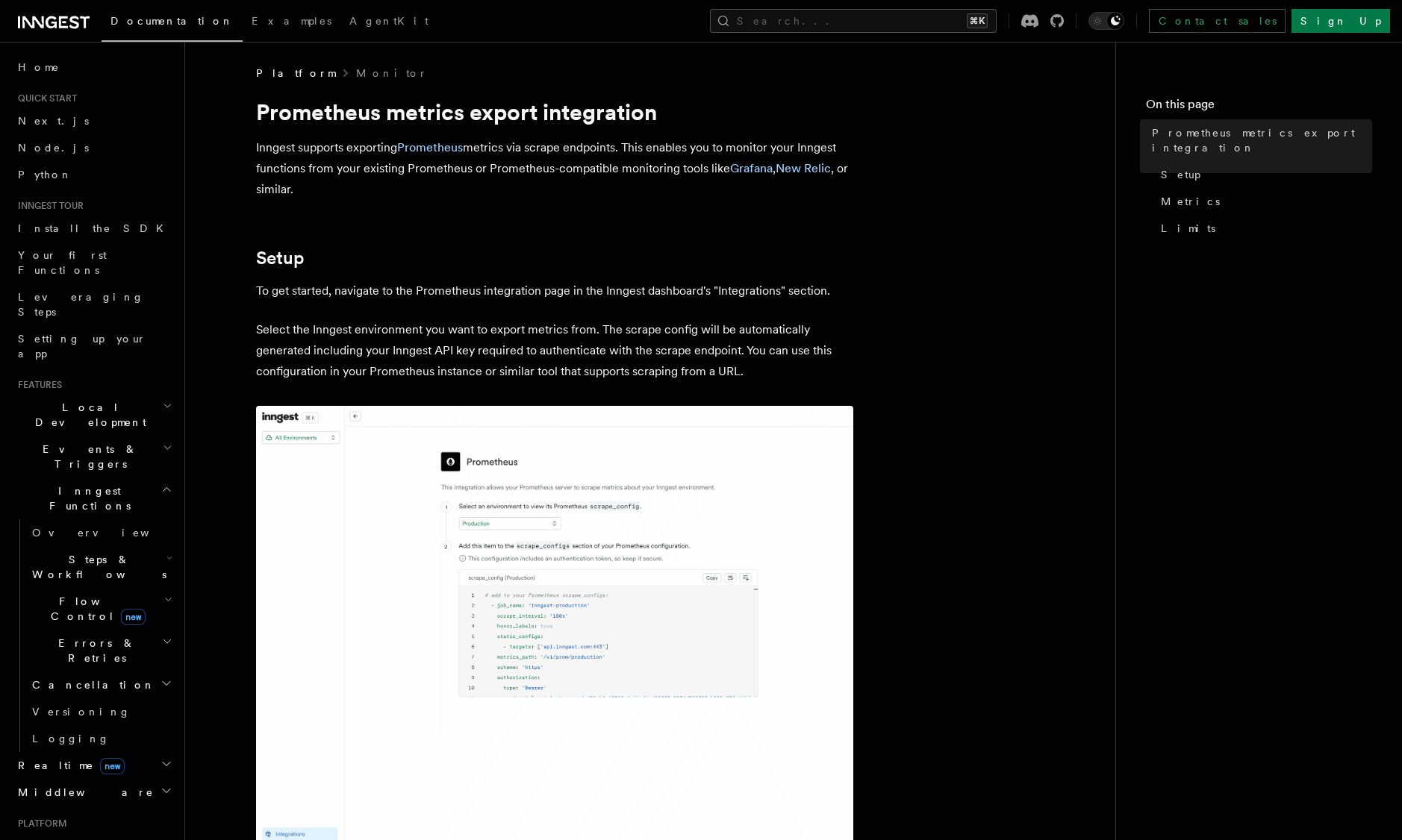
click at [341, 117] on h1 "Prometheus metrics export integration" at bounding box center [555, 111] width 597 height 27
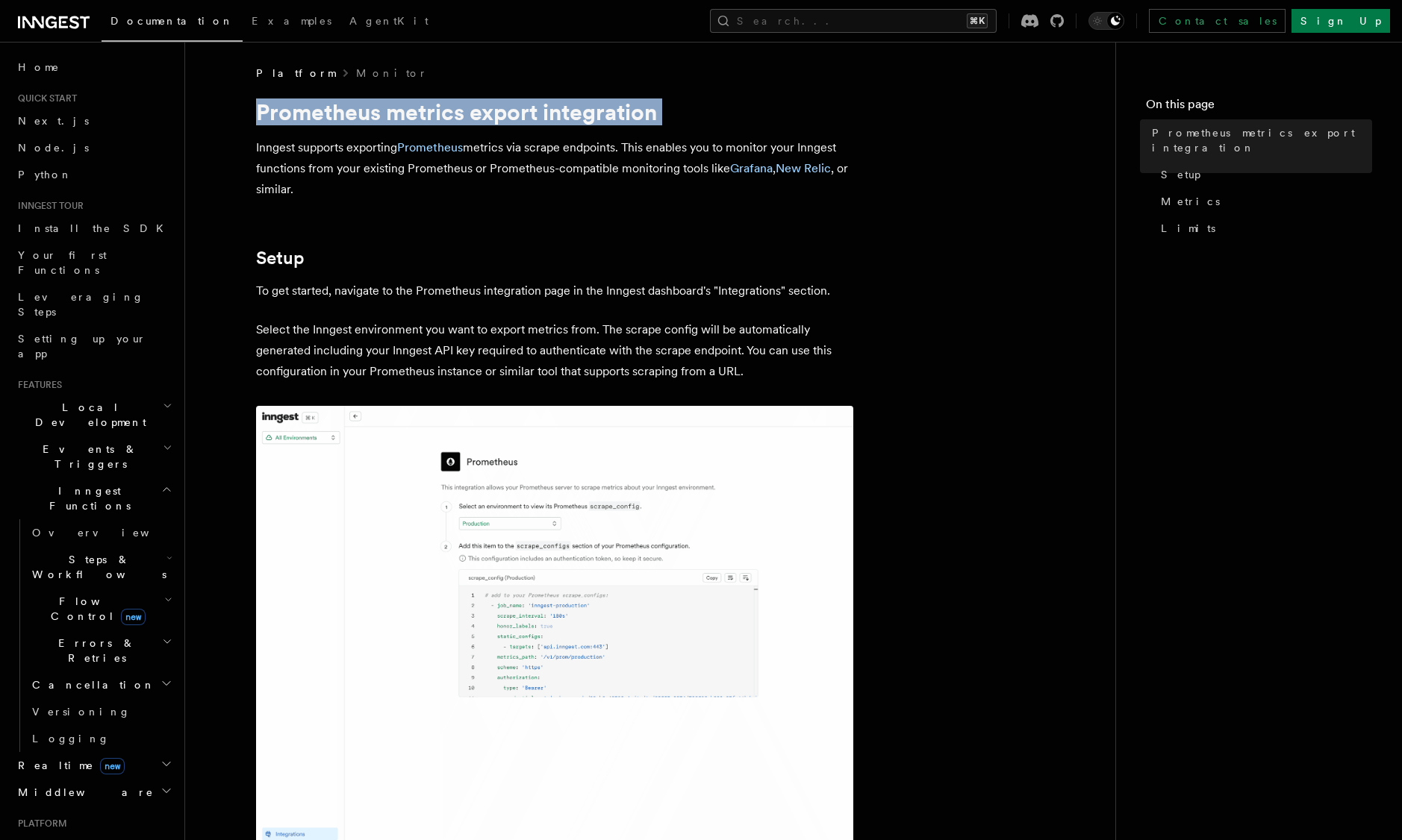
click at [341, 117] on h1 "Prometheus metrics export integration" at bounding box center [555, 111] width 597 height 27
copy article "Prometheus metrics export integration"
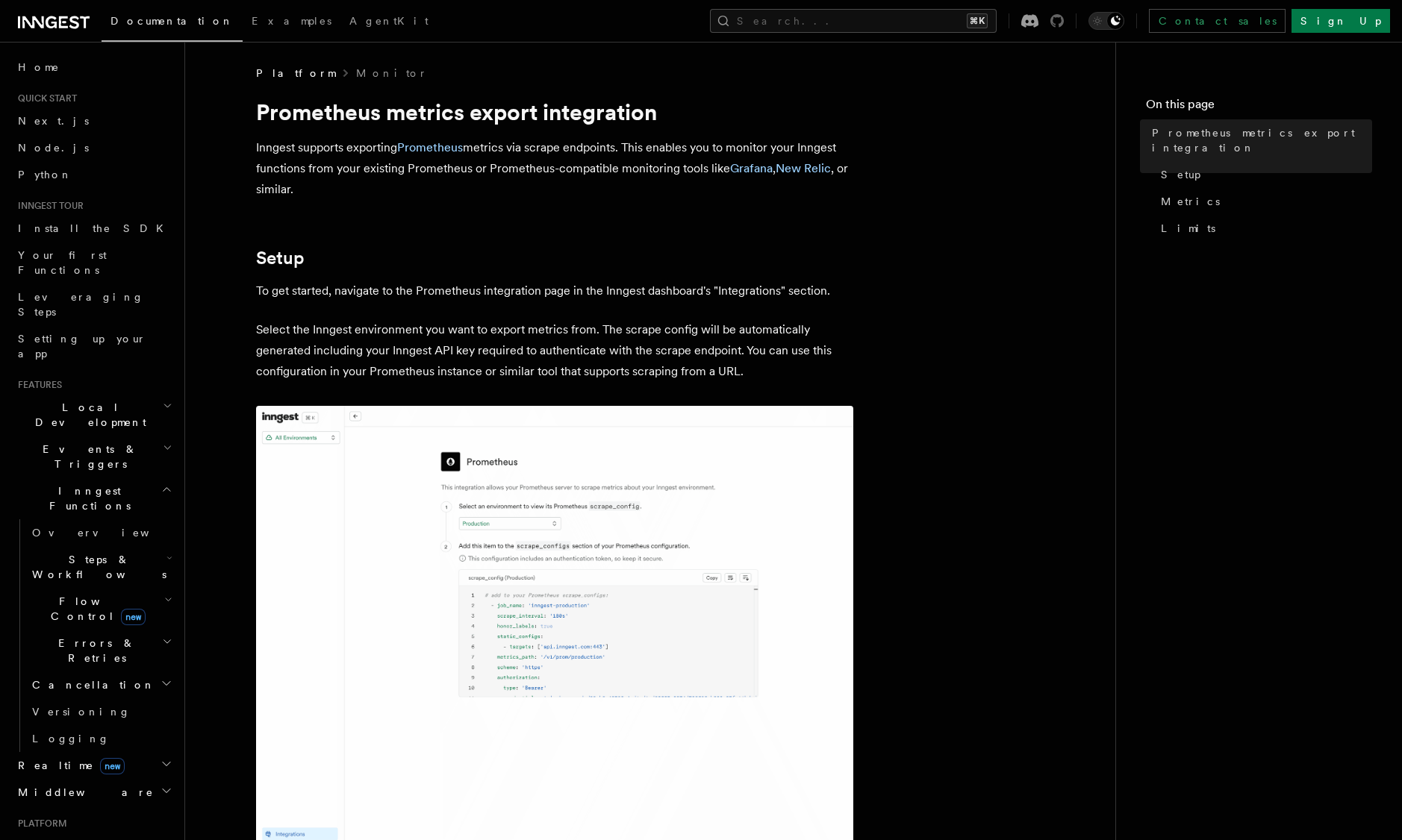
click at [1064, 25] on icon at bounding box center [1057, 21] width 14 height 14
